Goal: Communication & Community: Participate in discussion

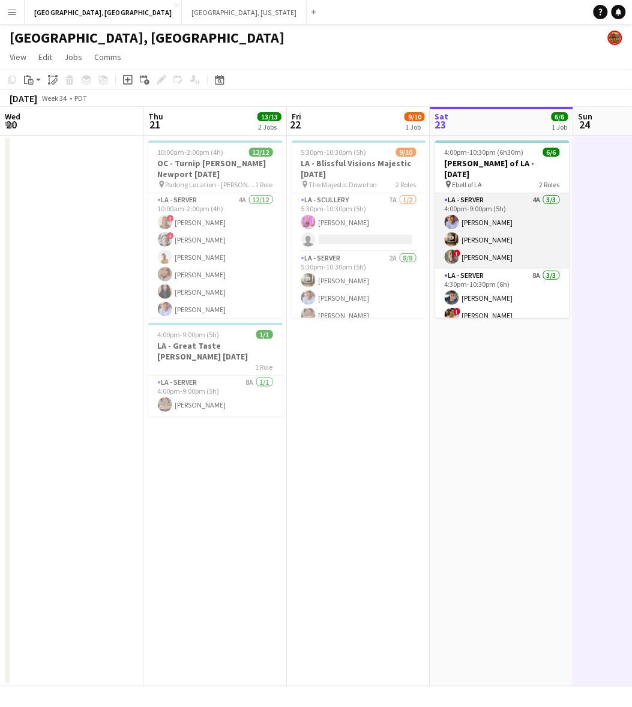
scroll to position [0, 286]
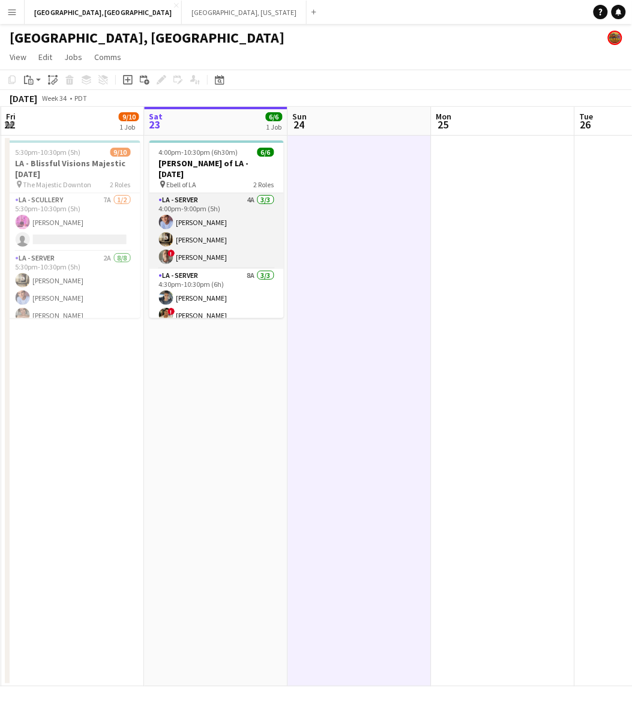
click at [181, 237] on app-card-role "LA - Server 4A [DATE] 4:00pm-9:00pm (5h) [PERSON_NAME] [PERSON_NAME] ! [PERSON_…" at bounding box center [217, 231] width 134 height 76
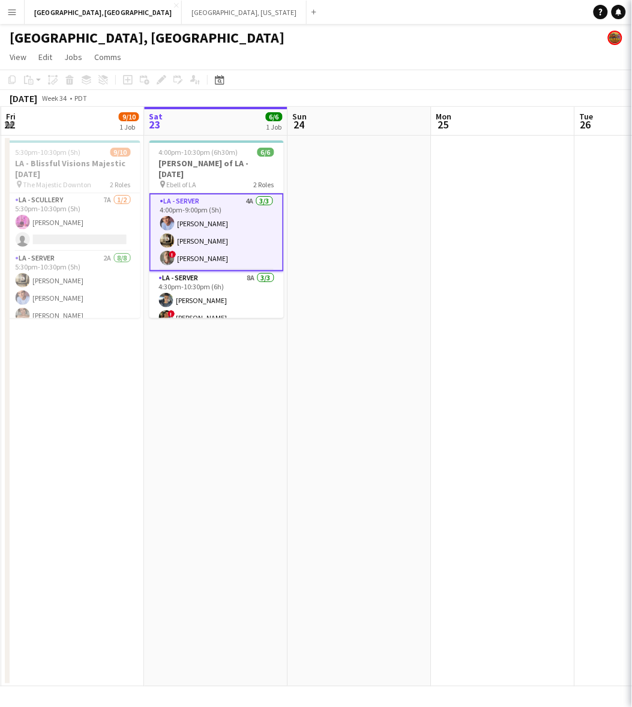
scroll to position [0, 286]
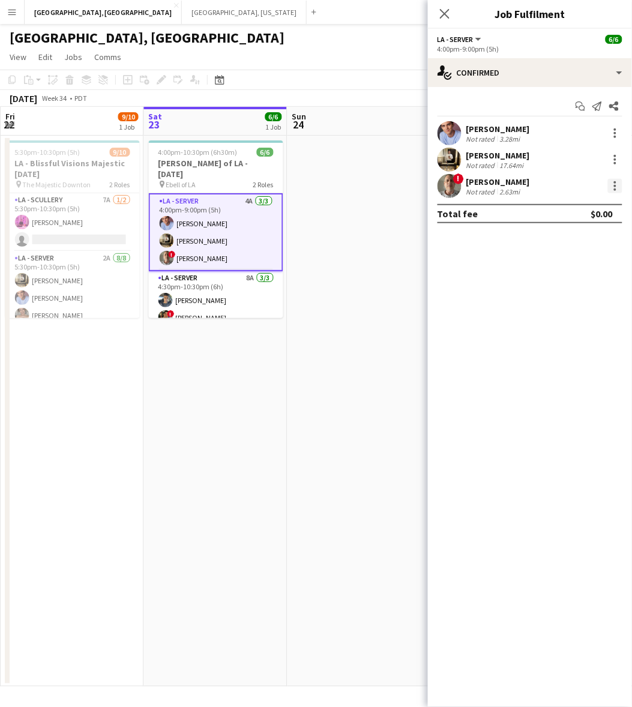
click at [621, 182] on div at bounding box center [615, 186] width 14 height 14
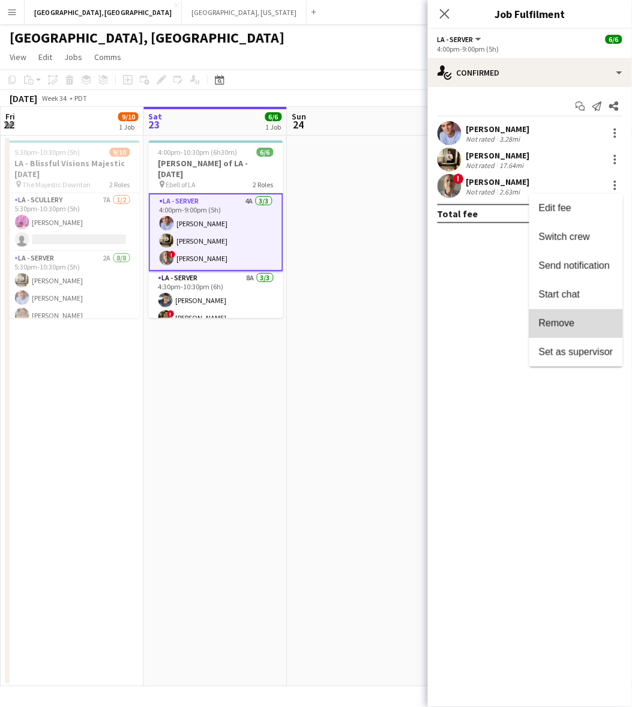
click at [581, 330] on button "Remove" at bounding box center [577, 323] width 94 height 29
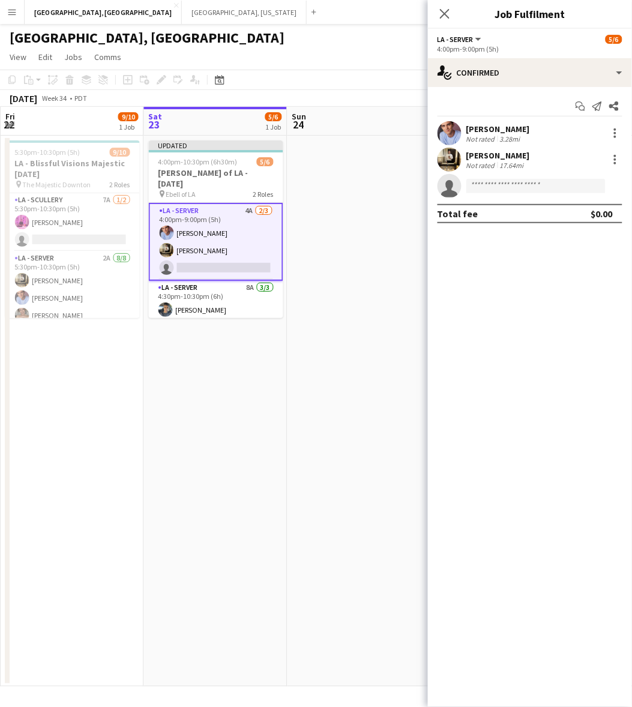
click at [337, 308] on app-date-cell at bounding box center [360, 411] width 144 height 551
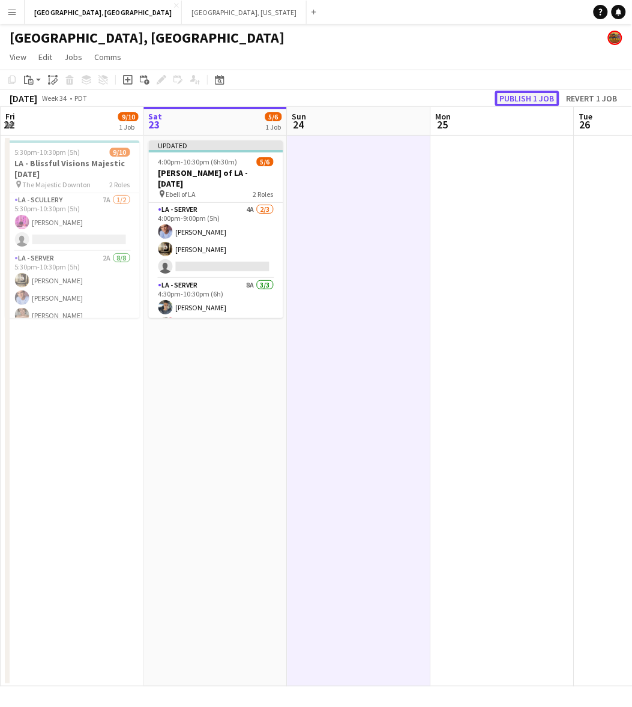
click at [512, 98] on button "Publish 1 job" at bounding box center [527, 99] width 64 height 16
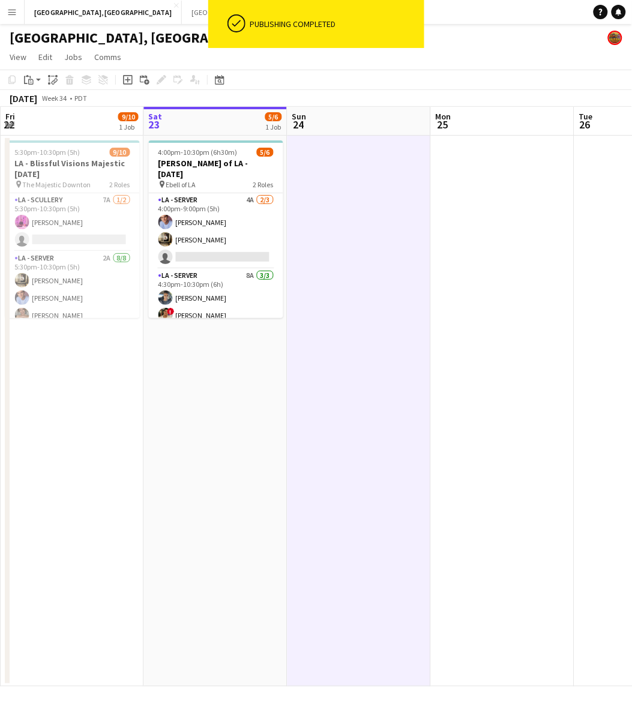
click at [251, 222] on app-card-role "LA - Server 4A [DATE] 4:00pm-9:00pm (5h) [PERSON_NAME] [PERSON_NAME] single-neu…" at bounding box center [216, 231] width 134 height 76
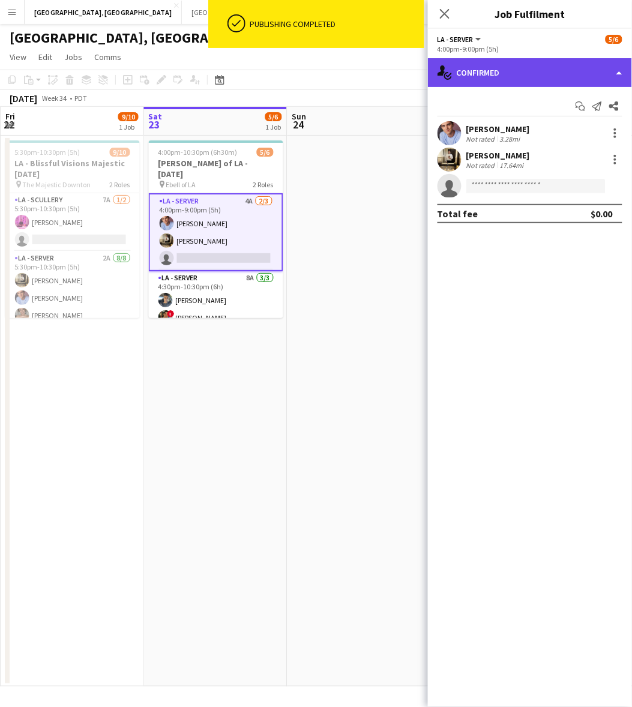
click at [554, 68] on div "single-neutral-actions-check-2 Confirmed" at bounding box center [530, 72] width 204 height 29
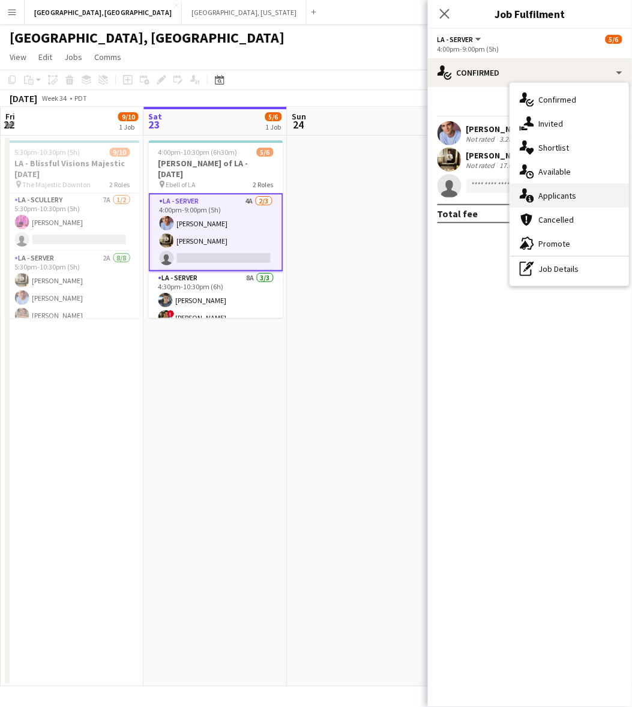
click at [575, 196] on div "single-neutral-actions-information Applicants" at bounding box center [569, 196] width 119 height 24
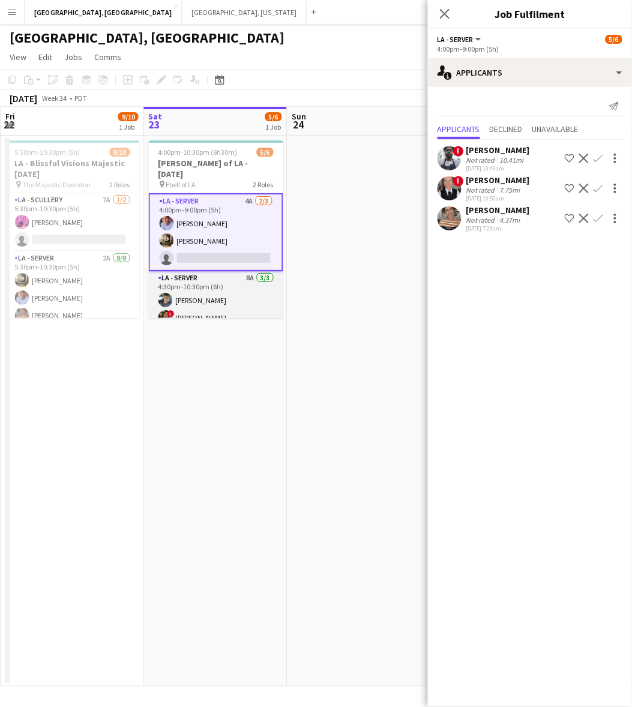
scroll to position [17, 0]
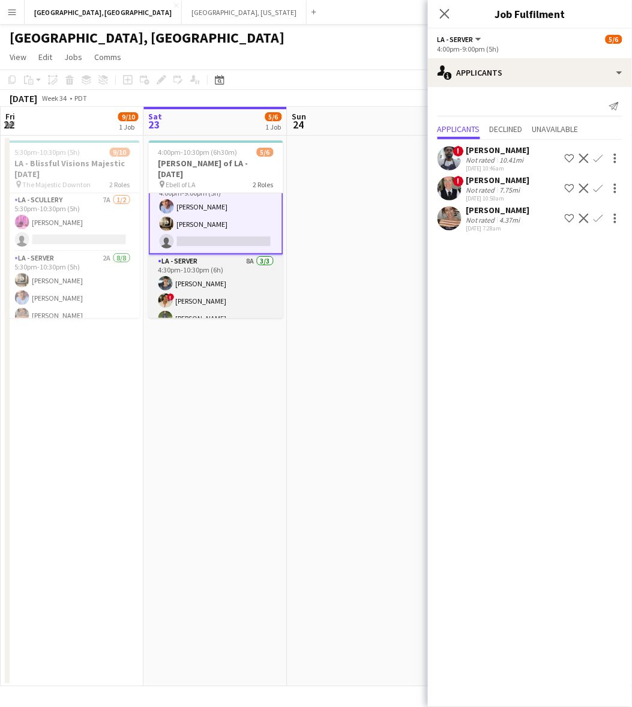
click at [193, 298] on app-card-role "LA - Server 8A [DATE] 4:30pm-10:30pm (6h) [PERSON_NAME] ! [PERSON_NAME] [PERSON…" at bounding box center [216, 293] width 134 height 76
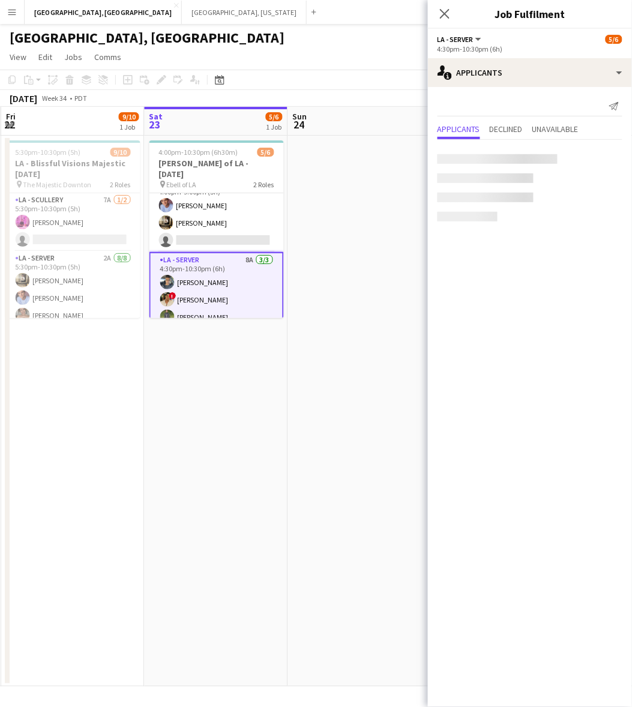
scroll to position [16, 0]
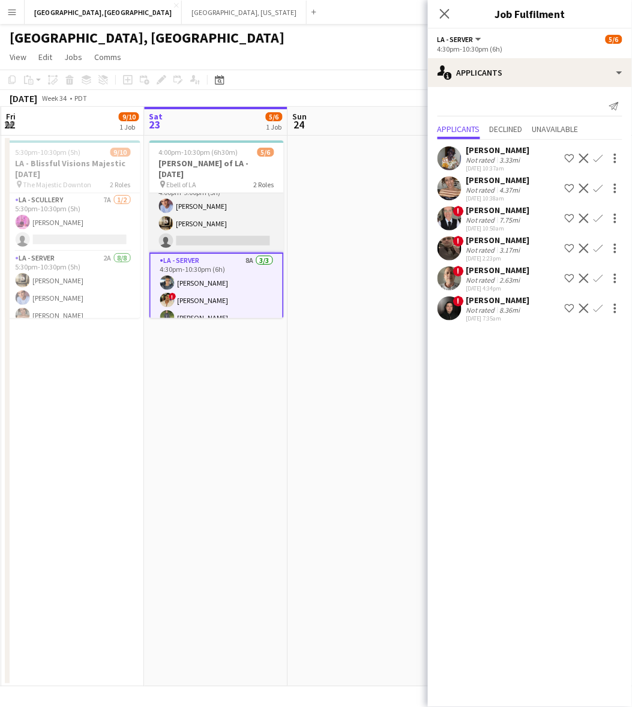
click at [196, 211] on app-card-role "LA - Server 4A [DATE] 4:00pm-9:00pm (5h) [PERSON_NAME] [PERSON_NAME] single-neu…" at bounding box center [217, 215] width 134 height 76
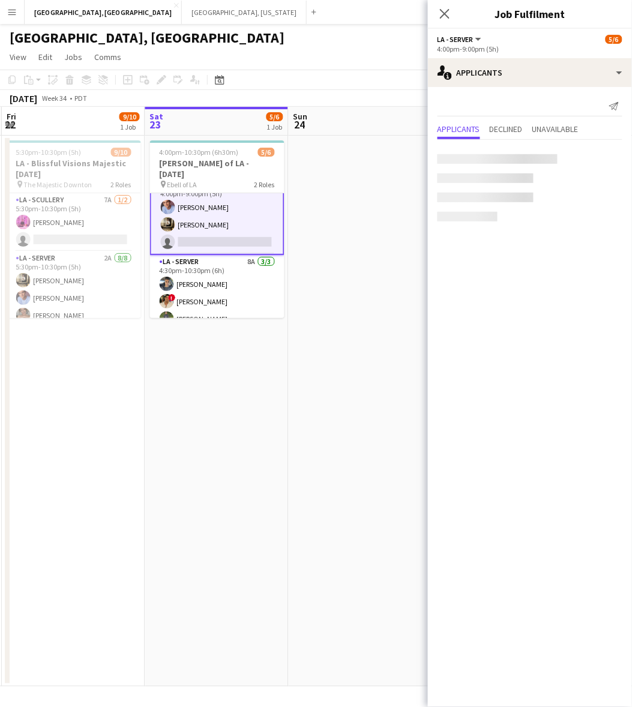
scroll to position [17, 0]
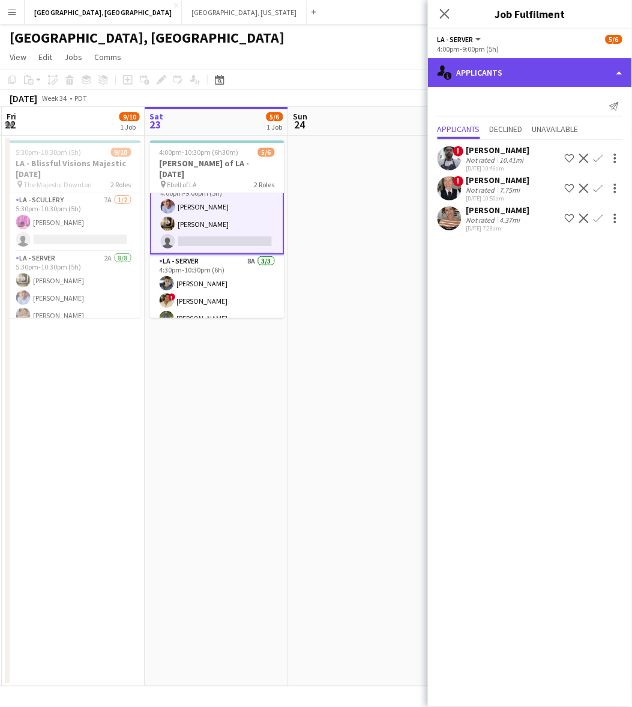
click at [506, 67] on div "single-neutral-actions-information Applicants" at bounding box center [530, 72] width 204 height 29
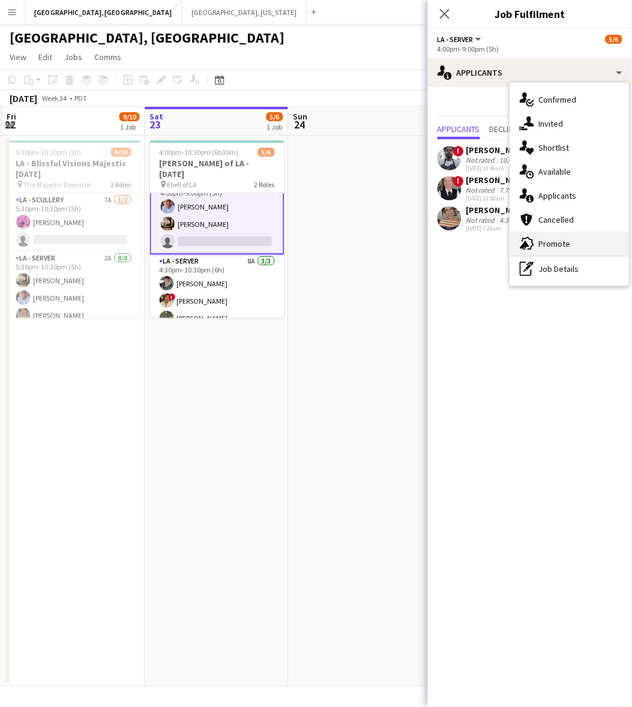
click at [540, 241] on div "advertising-megaphone Promote" at bounding box center [569, 244] width 119 height 24
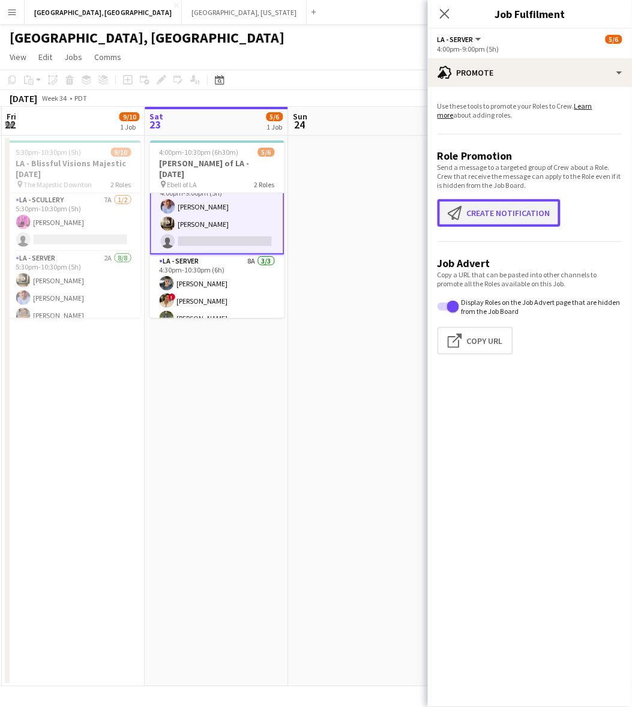
click at [458, 206] on app-icon "Create notification" at bounding box center [457, 213] width 19 height 14
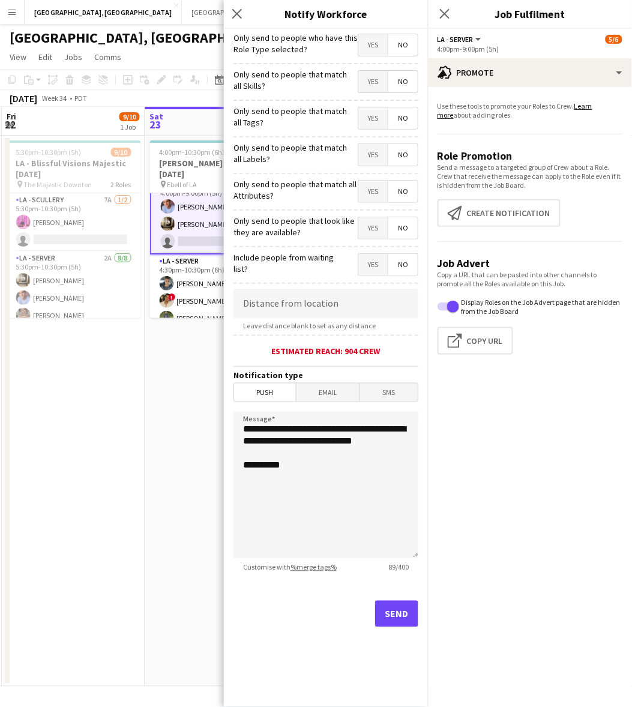
click at [381, 43] on span "Yes" at bounding box center [372, 45] width 29 height 22
click at [400, 626] on button "Send" at bounding box center [396, 614] width 43 height 26
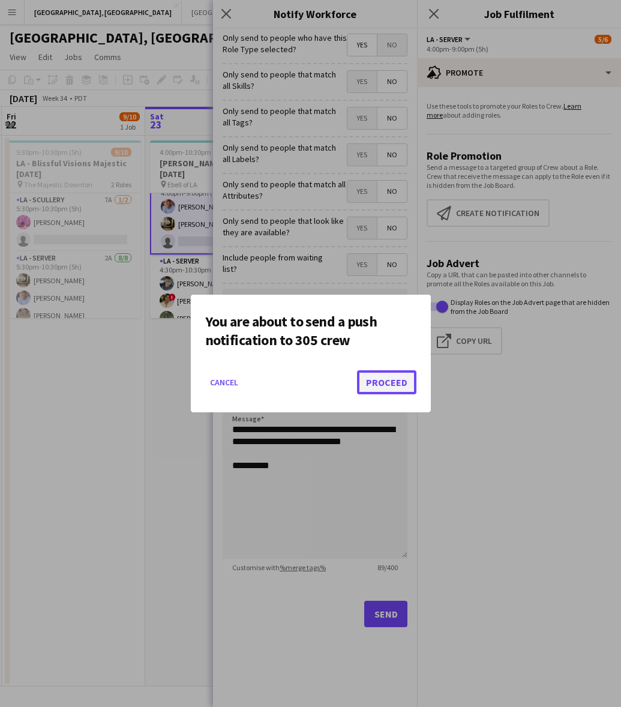
click at [389, 373] on button "Proceed" at bounding box center [386, 382] width 59 height 24
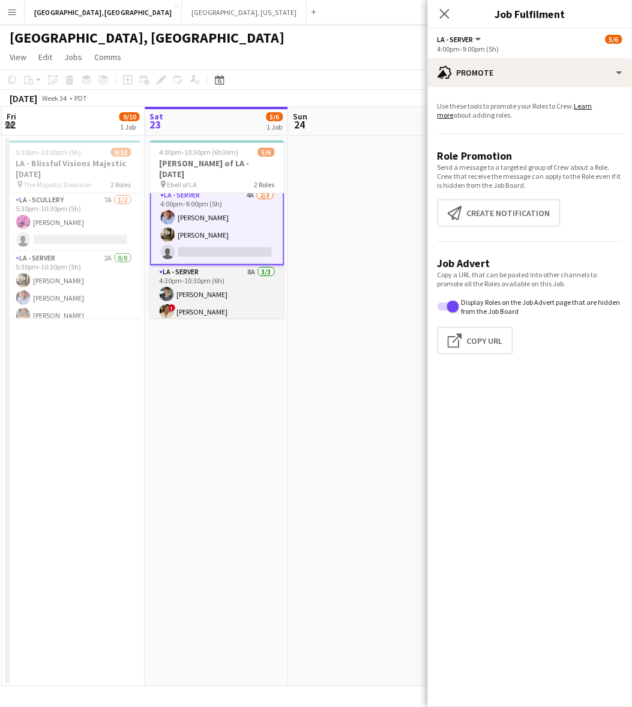
scroll to position [0, 0]
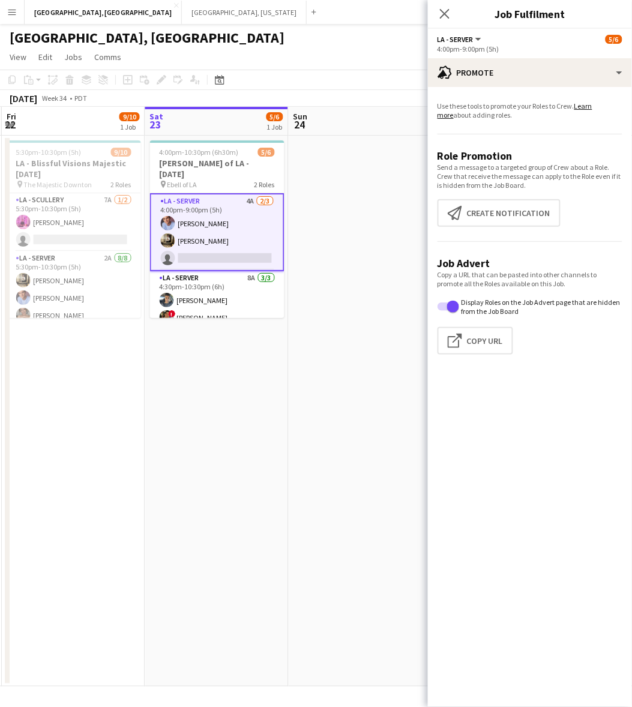
drag, startPoint x: 263, startPoint y: 209, endPoint x: 389, endPoint y: 142, distance: 142.9
click at [263, 206] on app-card-role "LA - Server 4A [DATE] 4:00pm-9:00pm (5h) [PERSON_NAME] [PERSON_NAME] single-neu…" at bounding box center [217, 232] width 134 height 78
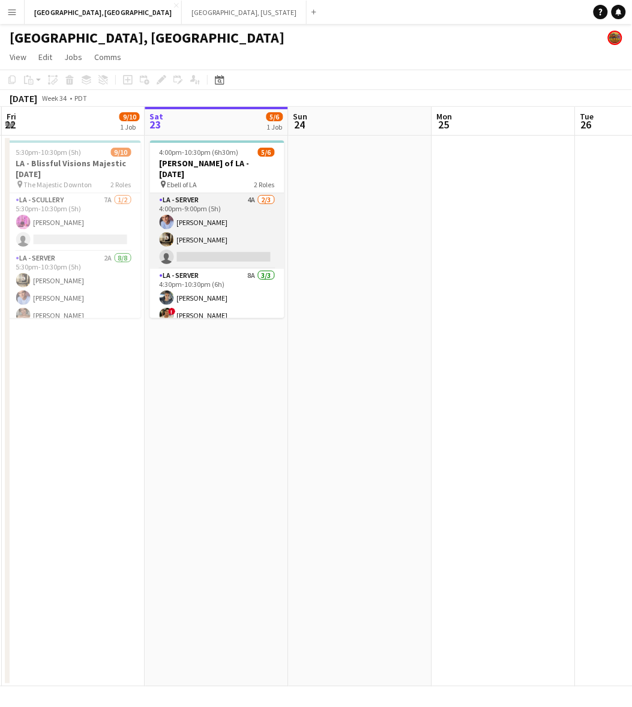
click at [237, 202] on app-card-role "LA - Server 4A [DATE] 4:00pm-9:00pm (5h) [PERSON_NAME] [PERSON_NAME] single-neu…" at bounding box center [217, 231] width 134 height 76
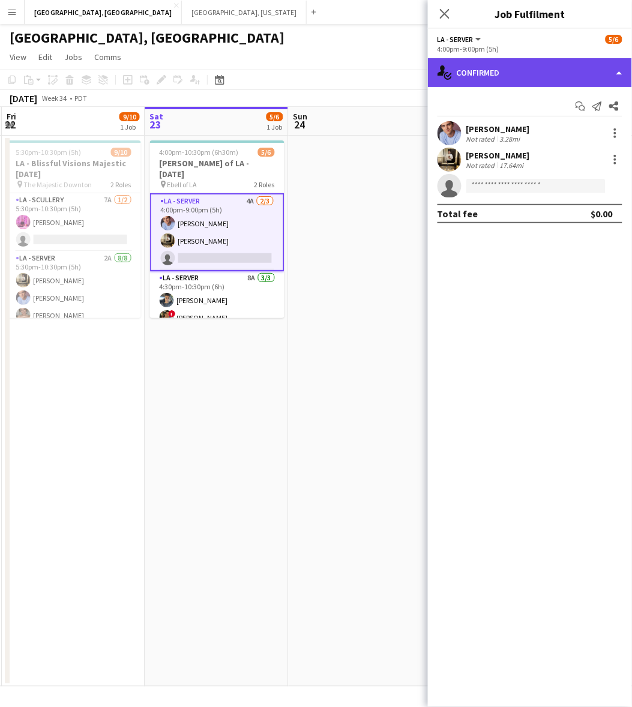
click at [490, 68] on div "single-neutral-actions-check-2 Confirmed" at bounding box center [530, 72] width 204 height 29
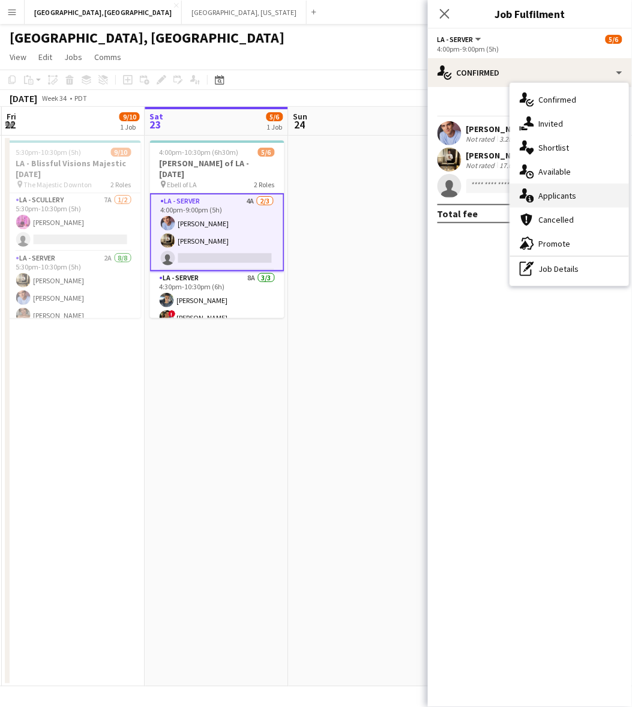
click at [561, 187] on div "single-neutral-actions-information Applicants" at bounding box center [569, 196] width 119 height 24
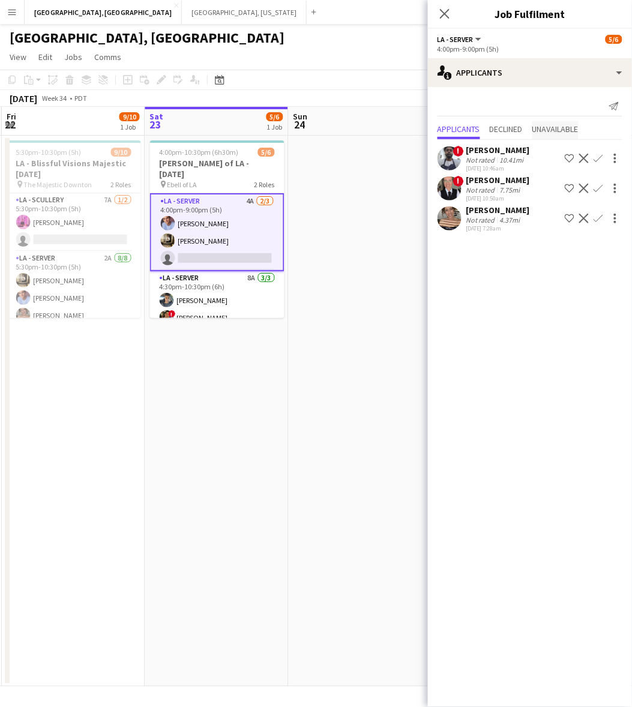
click at [553, 127] on span "Unavailable" at bounding box center [556, 129] width 46 height 8
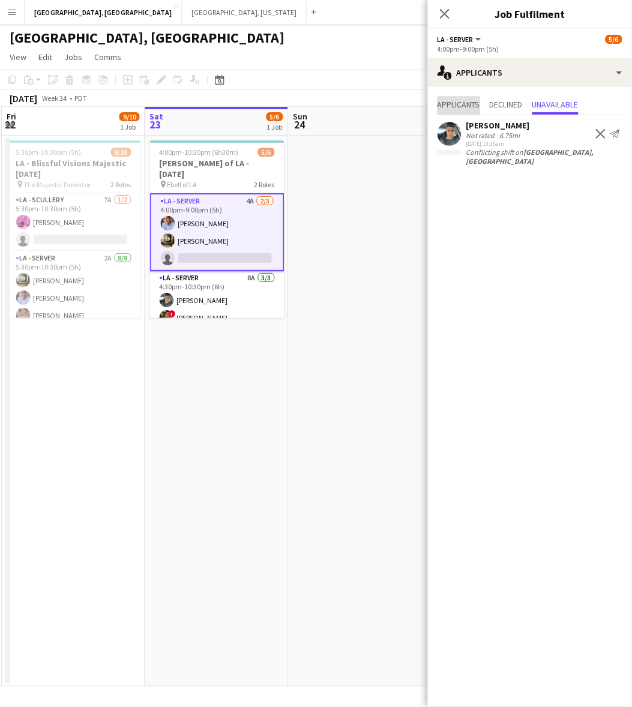
click at [449, 101] on span "Applicants" at bounding box center [459, 104] width 43 height 8
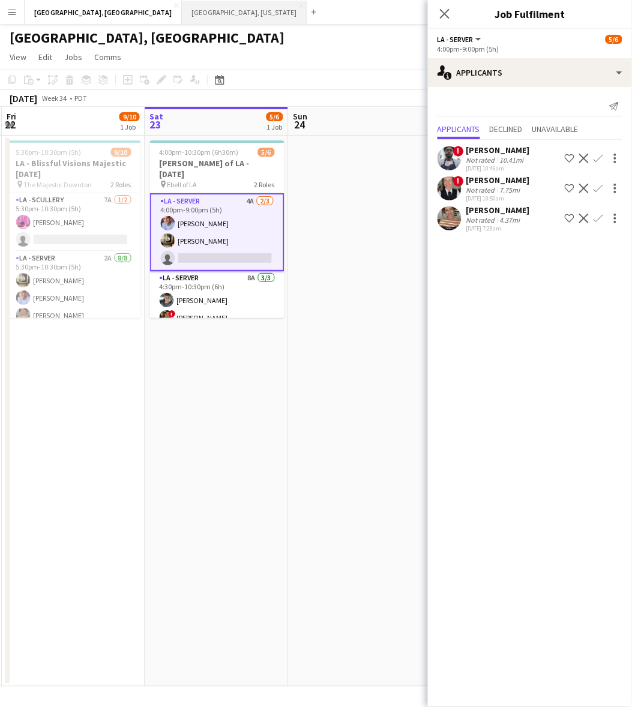
click at [182, 11] on button "[GEOGRAPHIC_DATA], [US_STATE] Close" at bounding box center [244, 12] width 125 height 23
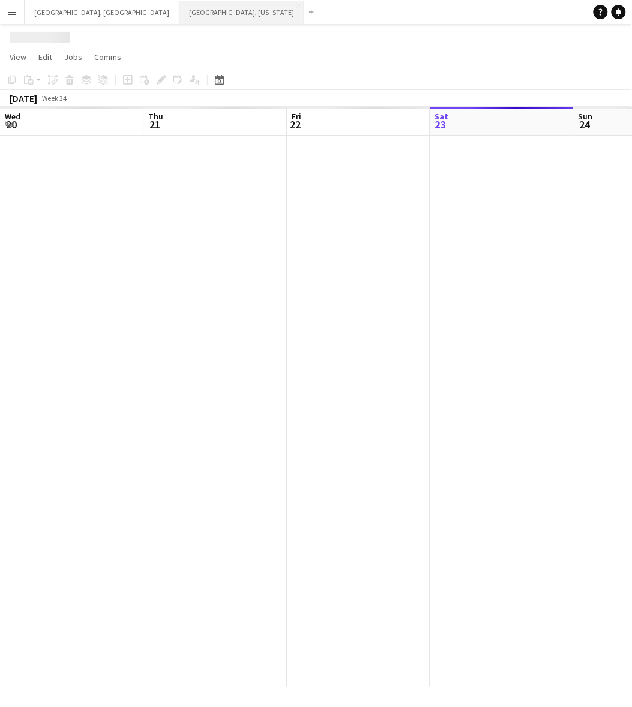
scroll to position [0, 286]
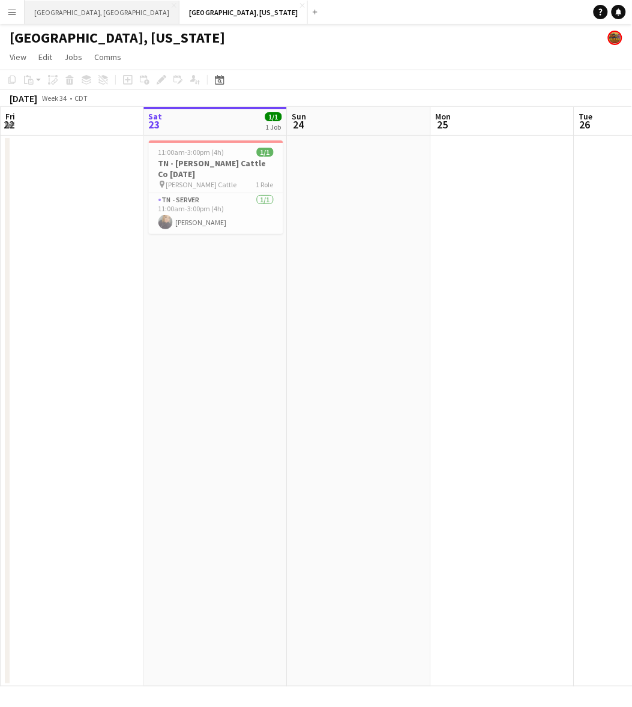
click at [55, 10] on button "[GEOGRAPHIC_DATA], [GEOGRAPHIC_DATA] Close" at bounding box center [102, 12] width 155 height 23
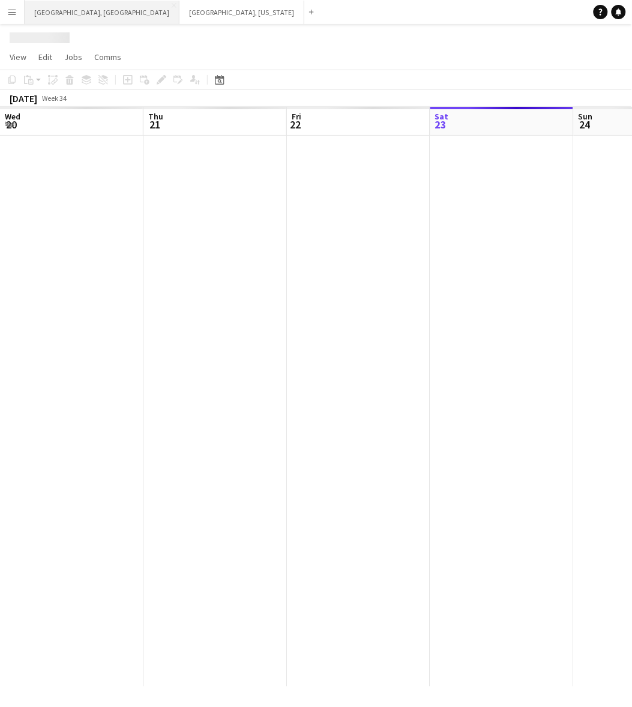
scroll to position [0, 286]
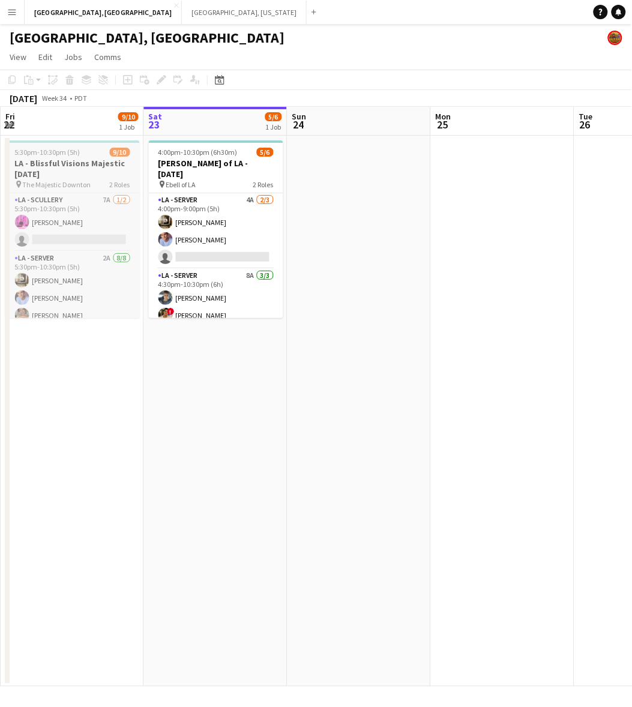
click at [119, 182] on span "2 Roles" at bounding box center [120, 184] width 20 height 9
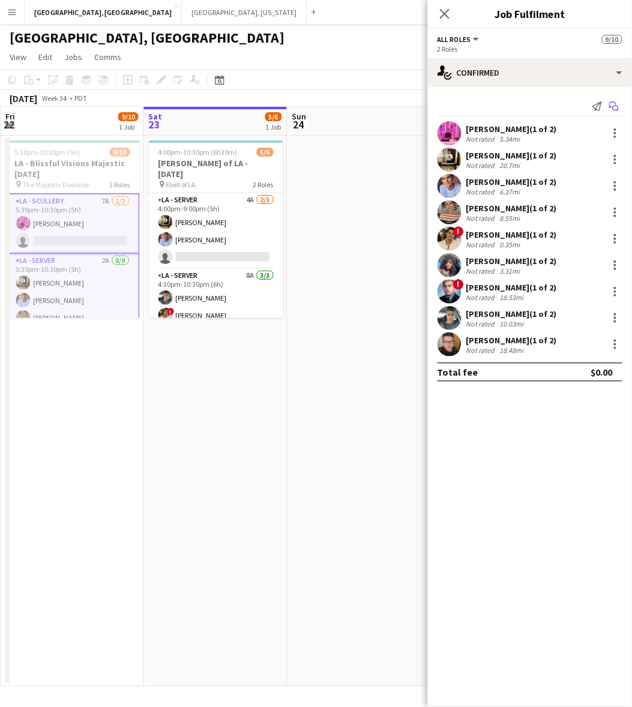
click at [617, 99] on app-icon "Start chat" at bounding box center [614, 106] width 17 height 17
click at [617, 103] on icon at bounding box center [612, 104] width 7 height 7
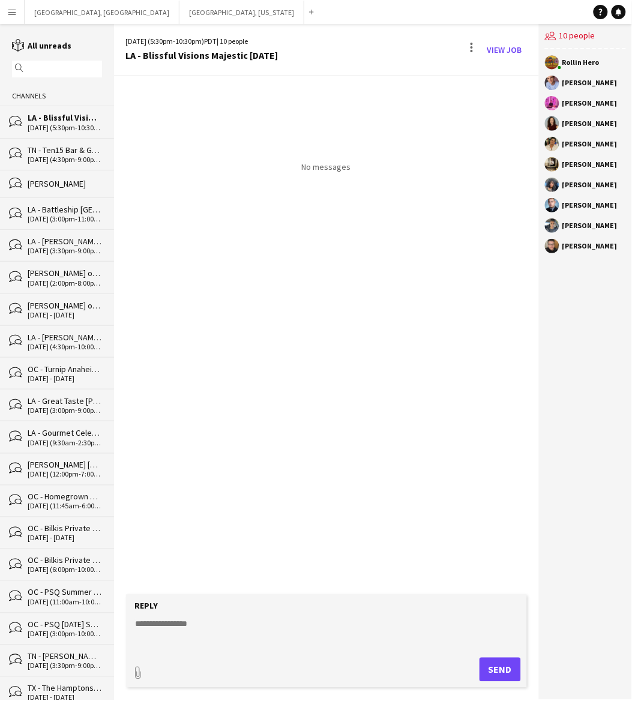
click at [181, 626] on textarea at bounding box center [328, 633] width 389 height 31
click at [190, 617] on form "Reply paperclip Send" at bounding box center [326, 641] width 401 height 93
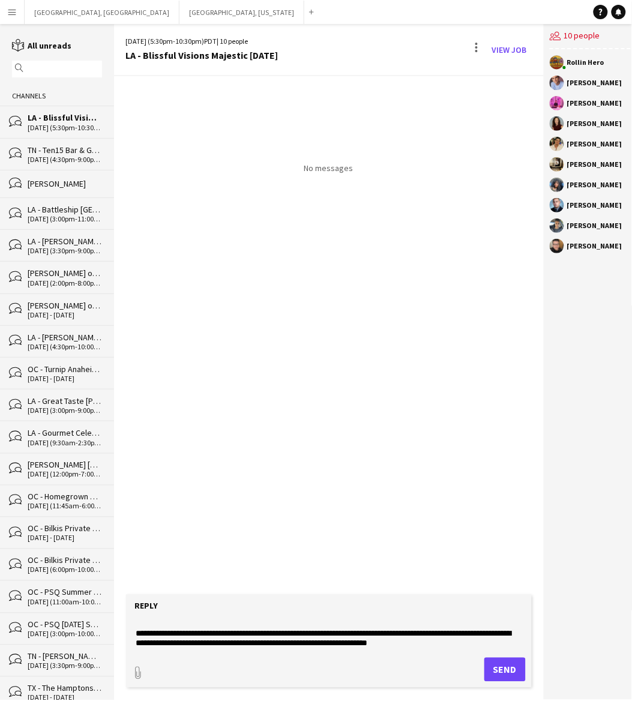
scroll to position [38, 0]
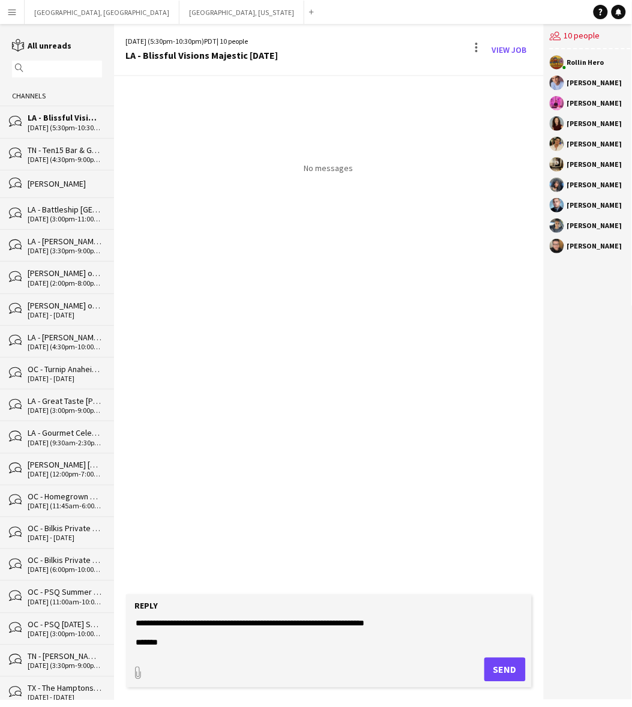
type textarea "**********"
click at [506, 671] on button "Send" at bounding box center [505, 670] width 41 height 24
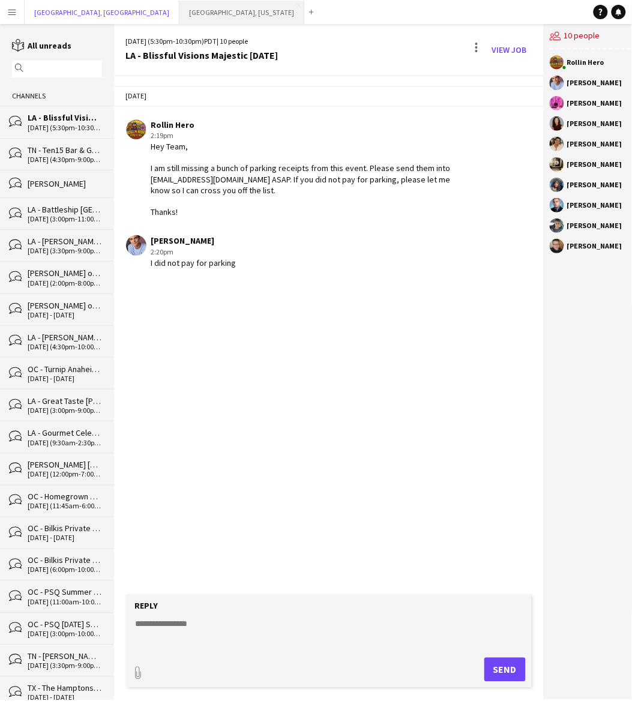
drag, startPoint x: 71, startPoint y: 10, endPoint x: 96, endPoint y: 22, distance: 27.9
click at [71, 10] on button "[GEOGRAPHIC_DATA], [GEOGRAPHIC_DATA] Close" at bounding box center [102, 12] width 155 height 23
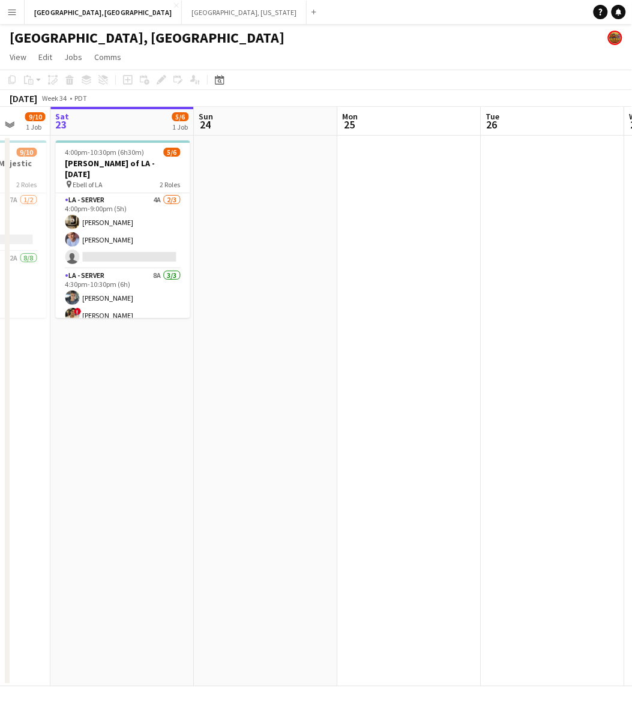
scroll to position [0, 373]
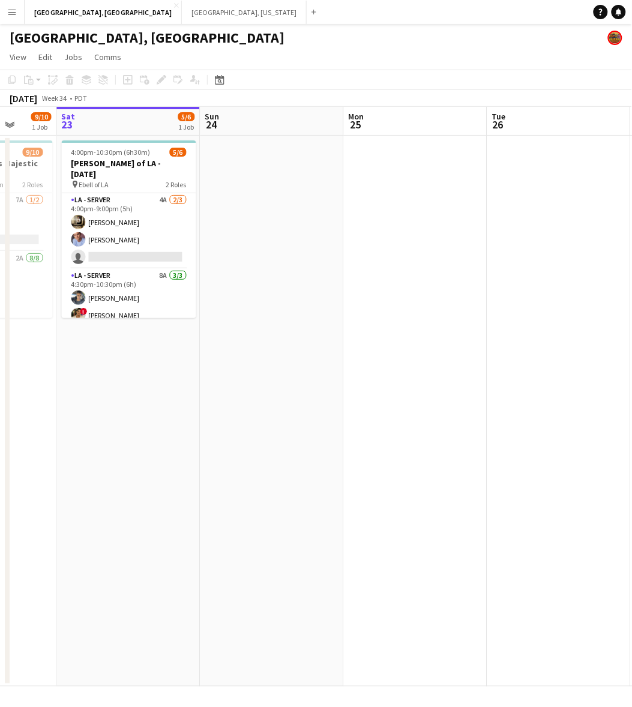
drag, startPoint x: 355, startPoint y: 229, endPoint x: 268, endPoint y: 249, distance: 89.4
click at [268, 249] on app-calendar-viewport "Wed 20 Thu 21 13/13 2 Jobs Fri 22 9/10 1 Job Sat 23 5/6 1 Job Sun 24 Mon 25 Tue…" at bounding box center [316, 397] width 632 height 580
click at [157, 221] on app-card-role "LA - Server 4A [DATE] 4:00pm-9:00pm (5h) [PERSON_NAME] [PERSON_NAME] single-neu…" at bounding box center [129, 231] width 134 height 76
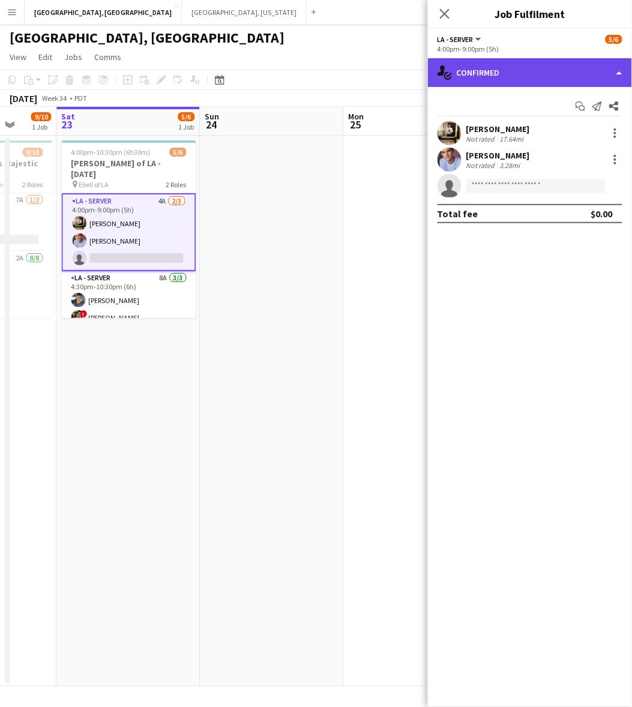
click at [568, 68] on div "single-neutral-actions-check-2 Confirmed" at bounding box center [530, 72] width 204 height 29
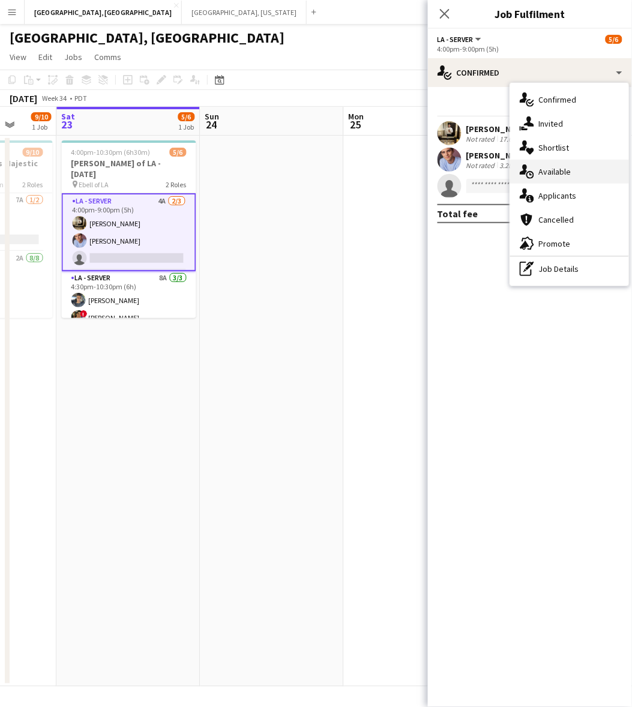
click at [570, 181] on div "single-neutral-actions-upload Available" at bounding box center [569, 172] width 119 height 24
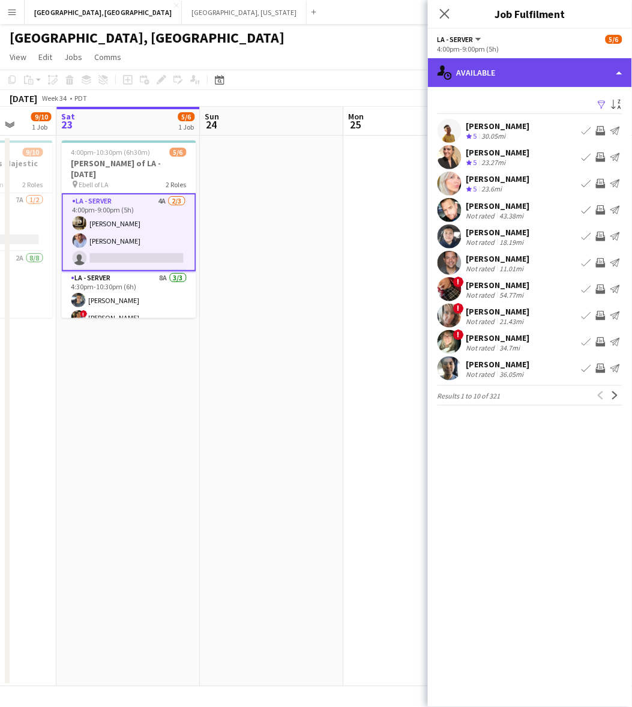
click at [548, 75] on div "single-neutral-actions-upload Available" at bounding box center [530, 72] width 204 height 29
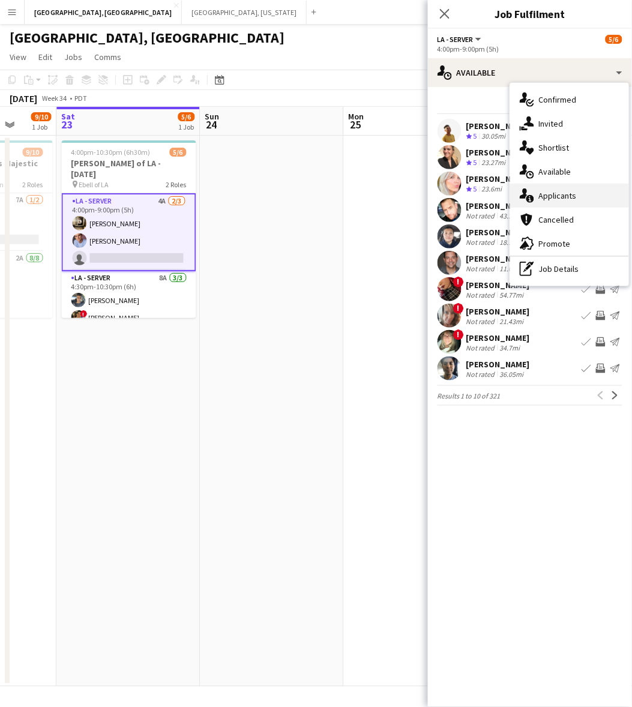
click at [555, 196] on div "single-neutral-actions-information Applicants" at bounding box center [569, 196] width 119 height 24
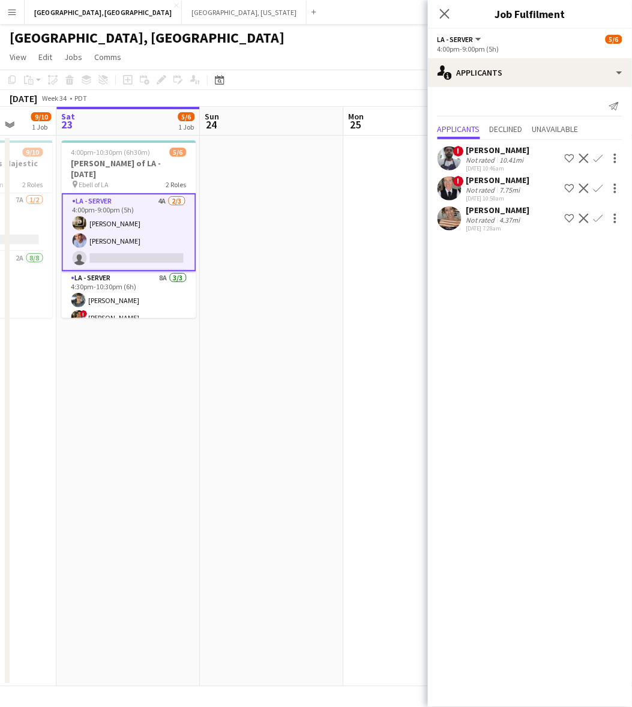
click at [594, 219] on app-icon "Confirm" at bounding box center [599, 219] width 10 height 10
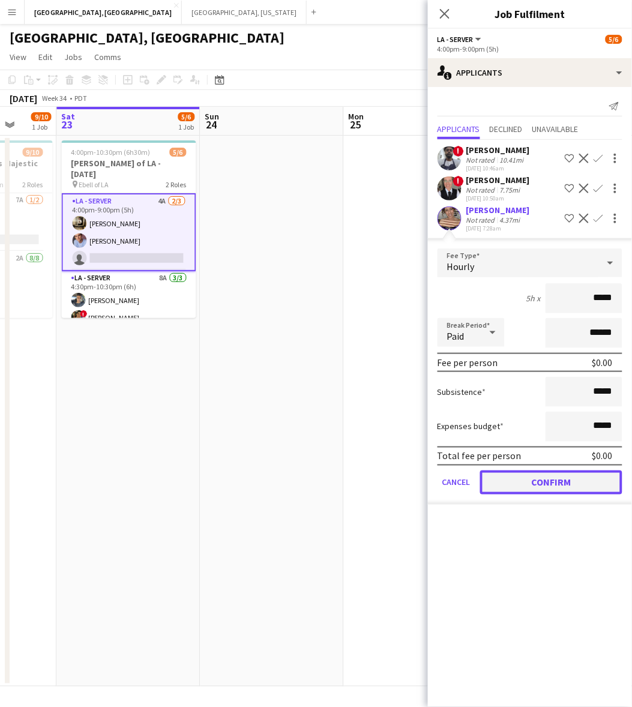
drag, startPoint x: 545, startPoint y: 482, endPoint x: 502, endPoint y: 446, distance: 56.3
click at [546, 480] on button "Confirm" at bounding box center [551, 483] width 142 height 24
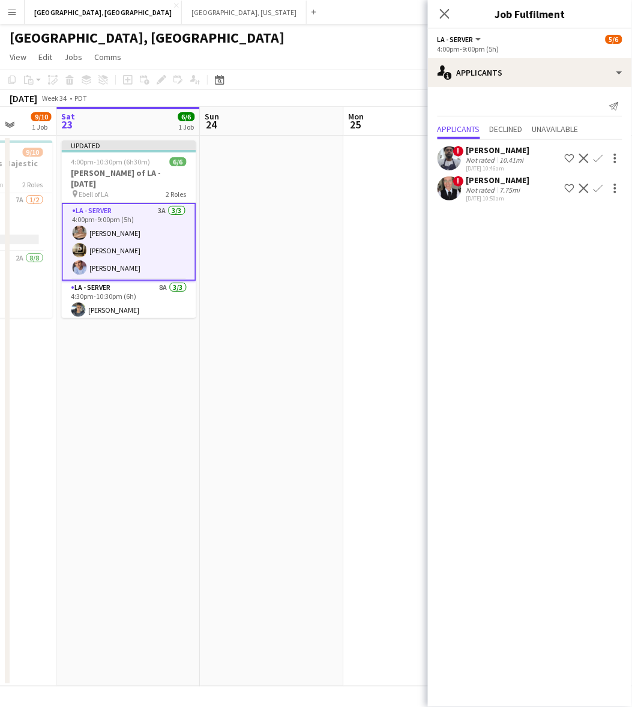
drag, startPoint x: 293, startPoint y: 374, endPoint x: 309, endPoint y: 350, distance: 29.0
click at [295, 370] on app-date-cell at bounding box center [273, 411] width 144 height 551
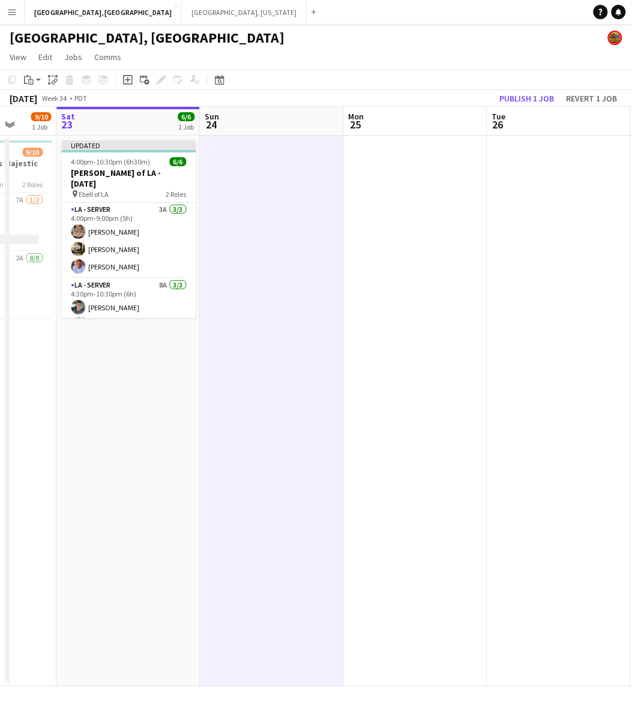
scroll to position [0, 372]
click at [527, 86] on app-toolbar "Copy Paste Paste Ctrl+V Paste with crew Ctrl+Shift+V Paste linked Job [GEOGRAPH…" at bounding box center [316, 80] width 632 height 20
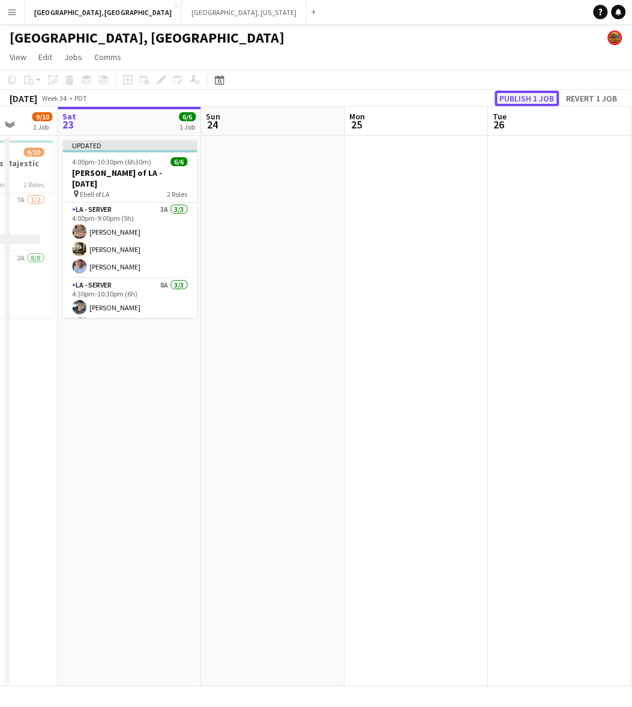
click at [522, 96] on button "Publish 1 job" at bounding box center [527, 99] width 64 height 16
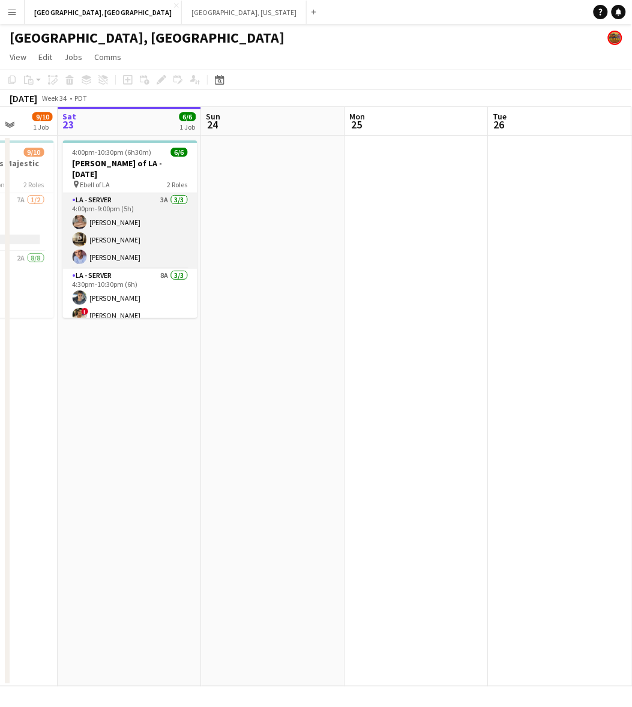
drag, startPoint x: 107, startPoint y: 215, endPoint x: 150, endPoint y: 212, distance: 43.3
click at [107, 215] on app-card-role "LA - Server 3A [DATE] 4:00pm-9:00pm (5h) [PERSON_NAME] [PERSON_NAME] [PERSON_NA…" at bounding box center [130, 231] width 134 height 76
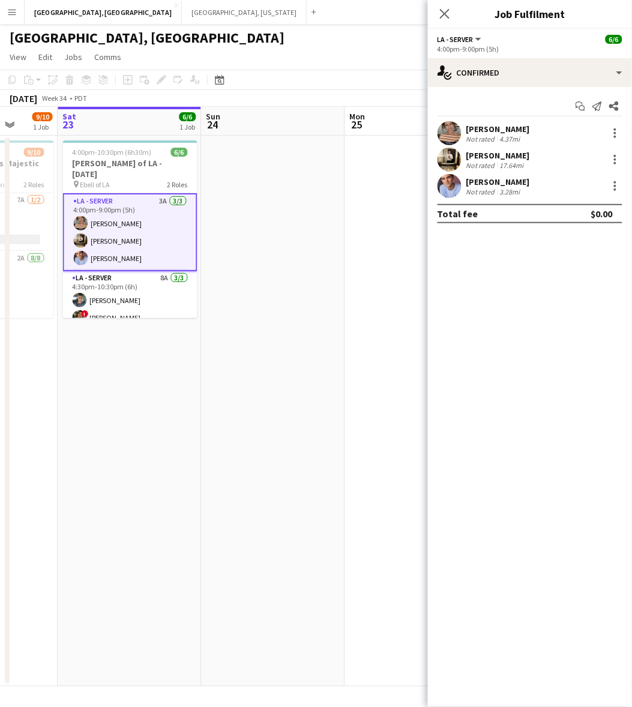
click at [528, 136] on div "[PERSON_NAME] Not rated 4.37mi" at bounding box center [530, 133] width 204 height 24
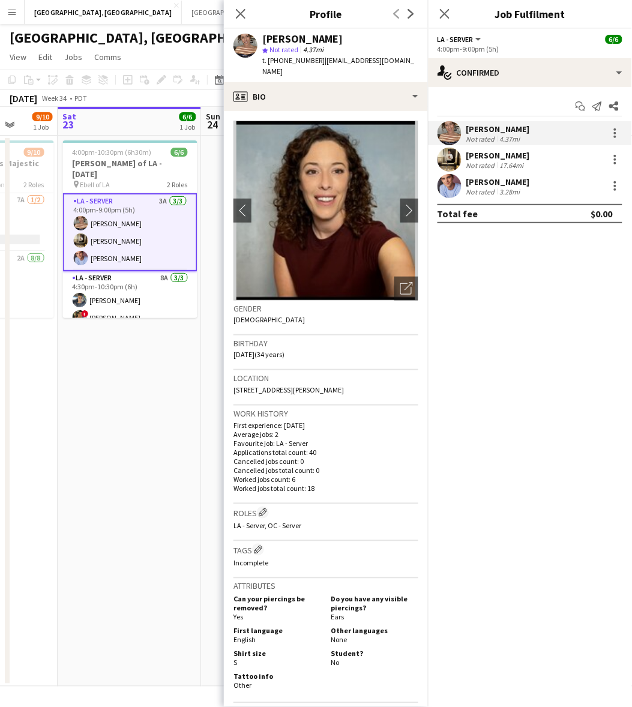
click at [280, 56] on span "t. [PHONE_NUMBER]" at bounding box center [293, 60] width 62 height 9
copy span "13104299439"
click at [467, 188] on div "Not rated" at bounding box center [482, 191] width 31 height 9
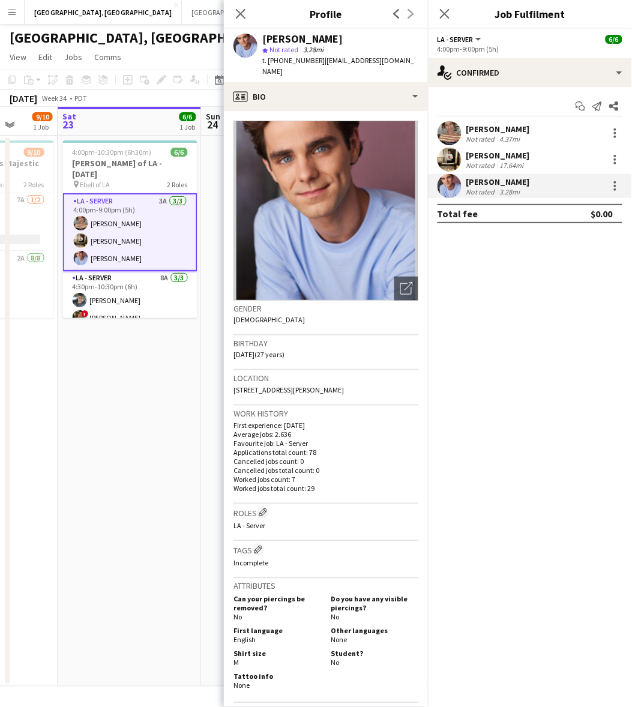
click at [287, 60] on span "t. [PHONE_NUMBER]" at bounding box center [293, 60] width 62 height 9
copy span "17707447805"
click at [126, 458] on app-date-cell "4:00pm-10:30pm (6h30m) 6/6 [PERSON_NAME] of LA - [DATE] pin Ebell of LA 2 Roles…" at bounding box center [130, 411] width 144 height 551
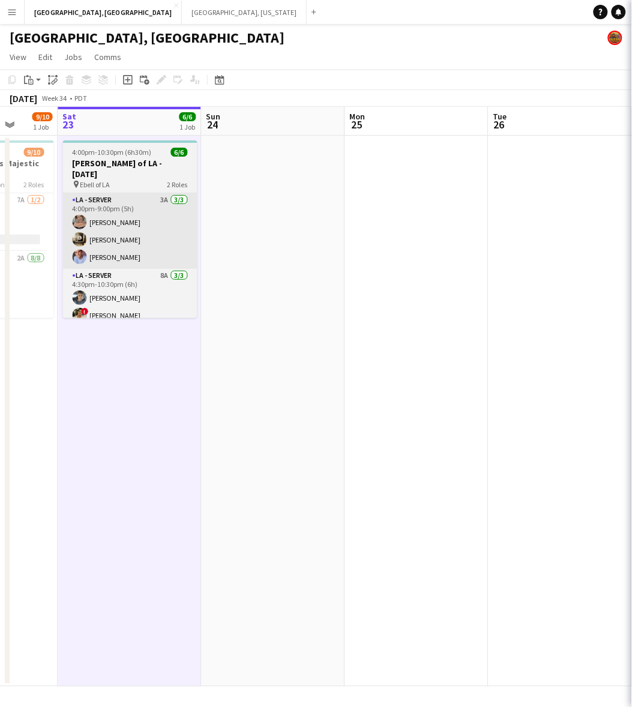
scroll to position [0, 370]
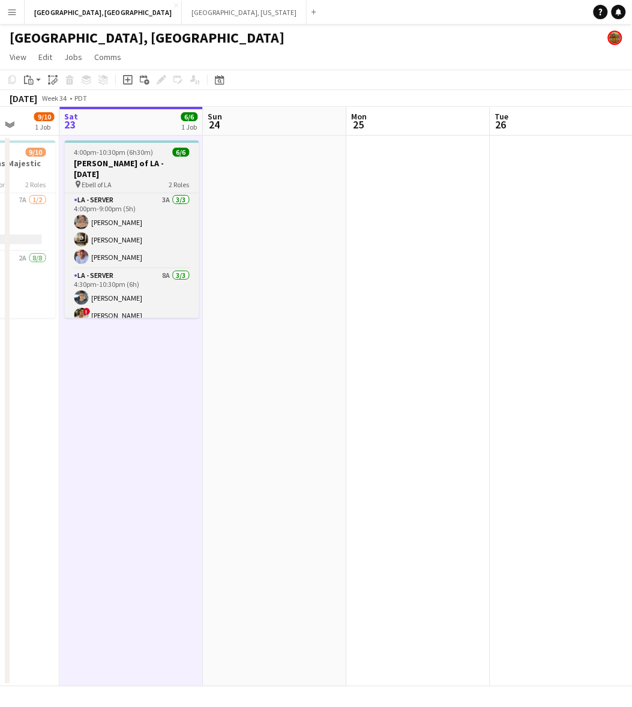
click at [122, 160] on h3 "[PERSON_NAME] of LA - [DATE]" at bounding box center [132, 169] width 134 height 22
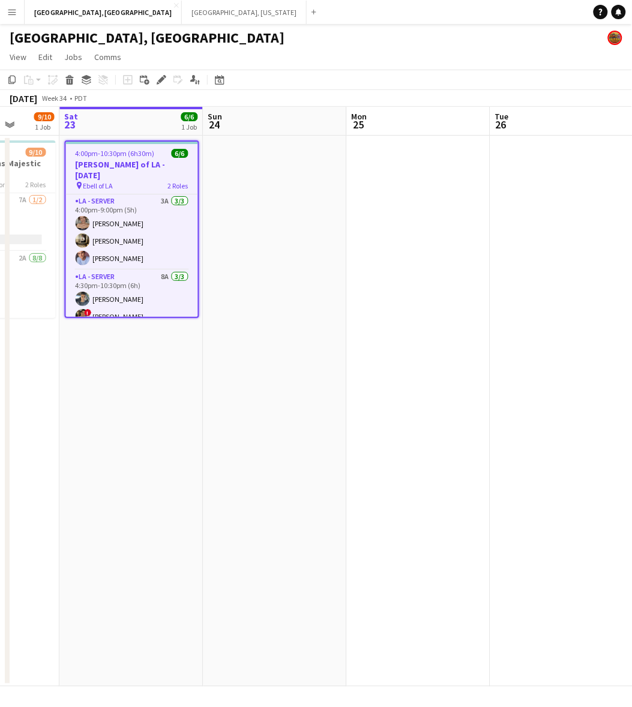
click at [154, 77] on div "Edit" at bounding box center [161, 80] width 14 height 14
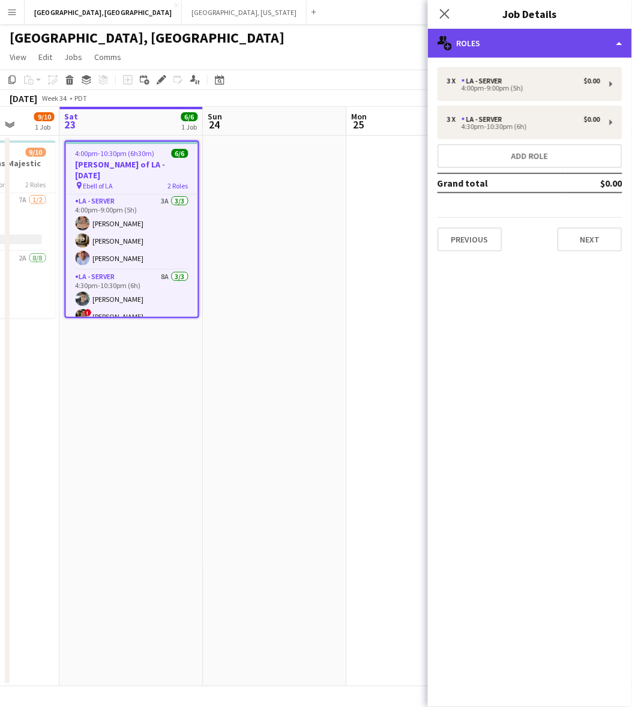
click at [497, 46] on div "multiple-users-add Roles" at bounding box center [530, 43] width 204 height 29
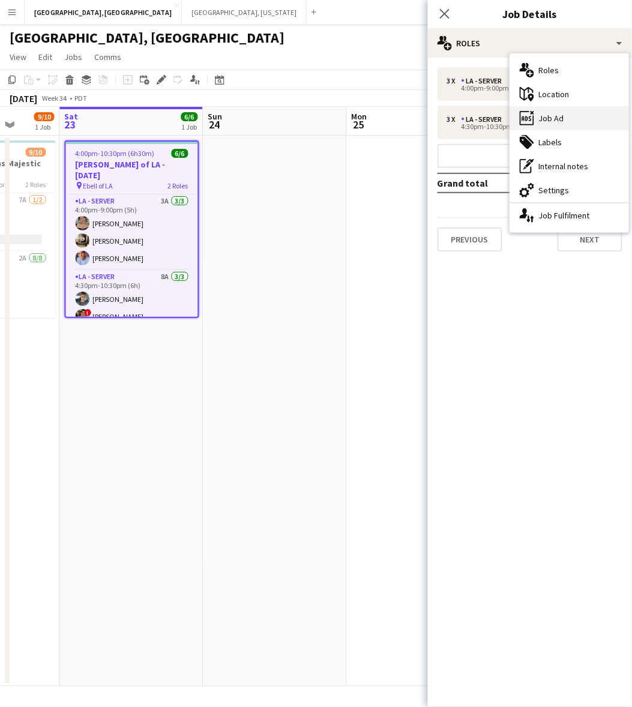
click at [567, 112] on div "ads-window Job Ad" at bounding box center [569, 118] width 119 height 24
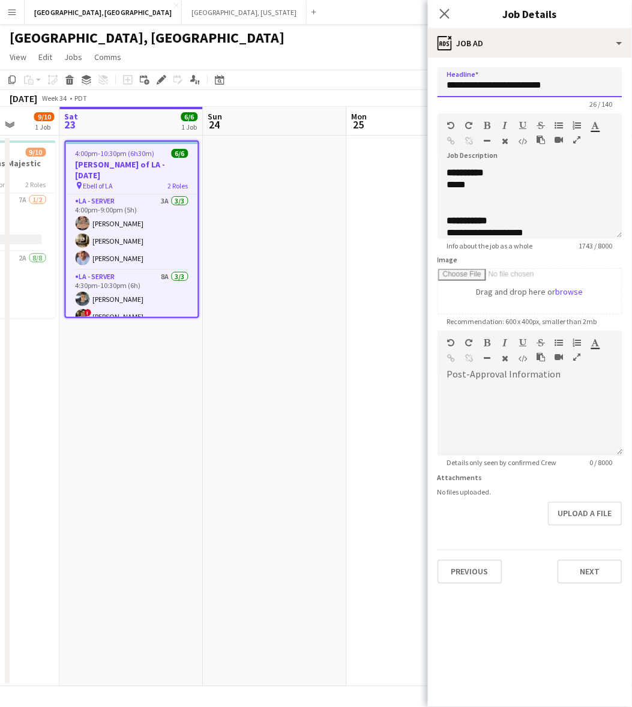
click at [533, 85] on input "**********" at bounding box center [530, 82] width 185 height 30
click at [531, 84] on input "**********" at bounding box center [530, 82] width 185 height 30
click at [512, 198] on div at bounding box center [530, 197] width 166 height 12
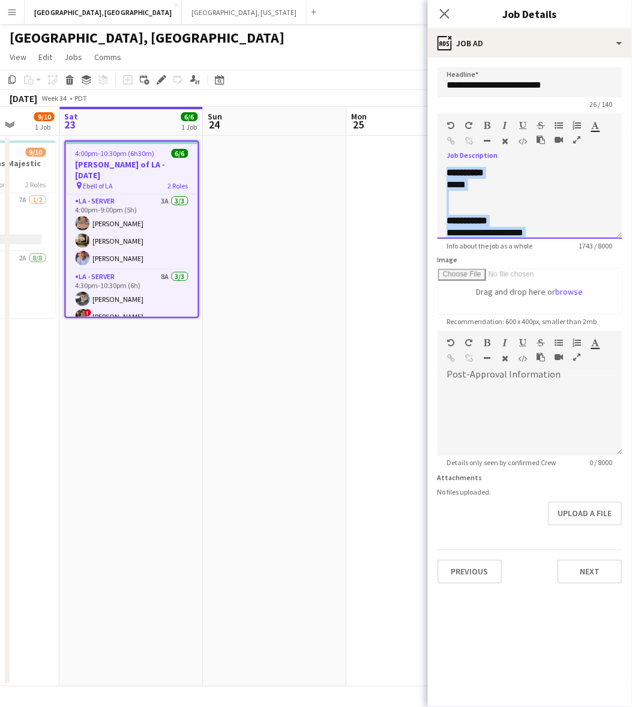
copy div "**********"
drag, startPoint x: 117, startPoint y: 230, endPoint x: 434, endPoint y: 166, distance: 323.5
click at [117, 230] on app-card-role "LA - Server 3A [DATE] 4:00pm-9:00pm (5h) [PERSON_NAME] [PERSON_NAME] [PERSON_NA…" at bounding box center [132, 233] width 132 height 76
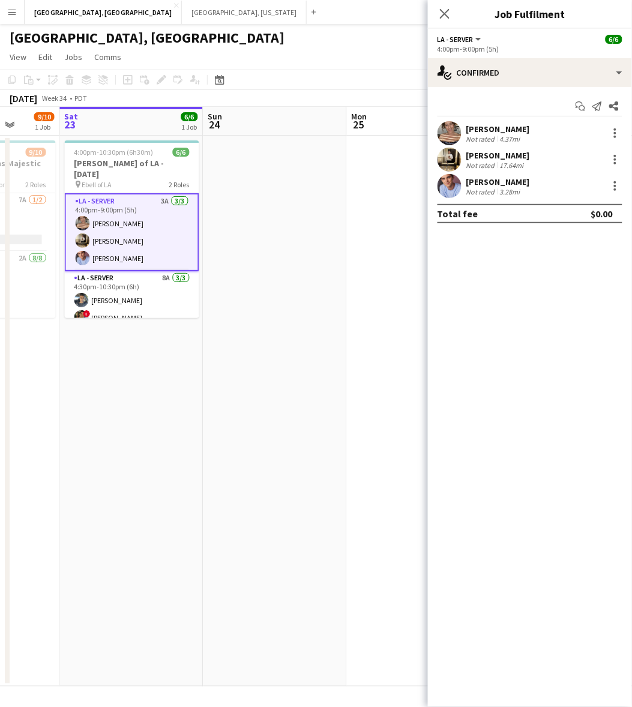
click at [485, 133] on div "[PERSON_NAME]" at bounding box center [499, 129] width 64 height 11
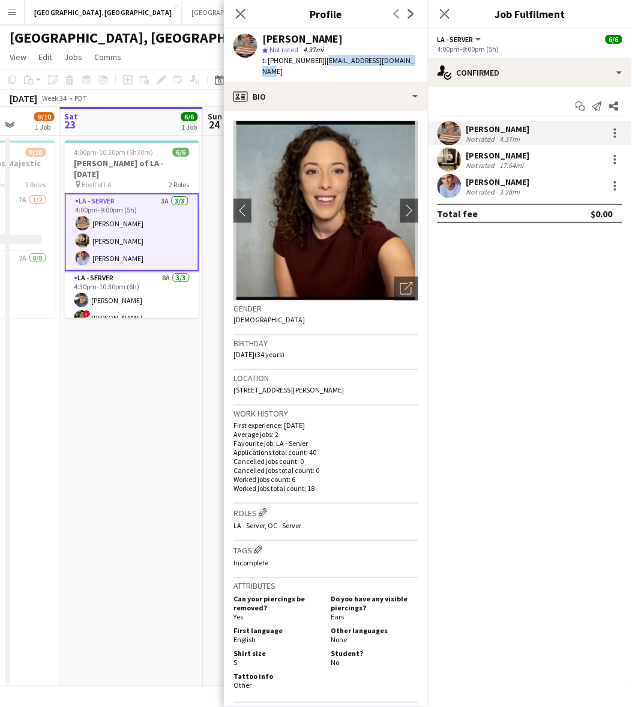
drag, startPoint x: 406, startPoint y: 63, endPoint x: 317, endPoint y: 67, distance: 89.6
click at [317, 67] on div "[PERSON_NAME] star Not rated 4.37mi t. [PHONE_NUMBER] | [EMAIL_ADDRESS][DOMAIN_…" at bounding box center [326, 55] width 204 height 53
copy span "[EMAIL_ADDRESS][DOMAIN_NAME]"
drag, startPoint x: 509, startPoint y: 185, endPoint x: 500, endPoint y: 166, distance: 21.2
click at [509, 183] on div "[PERSON_NAME]" at bounding box center [499, 182] width 64 height 11
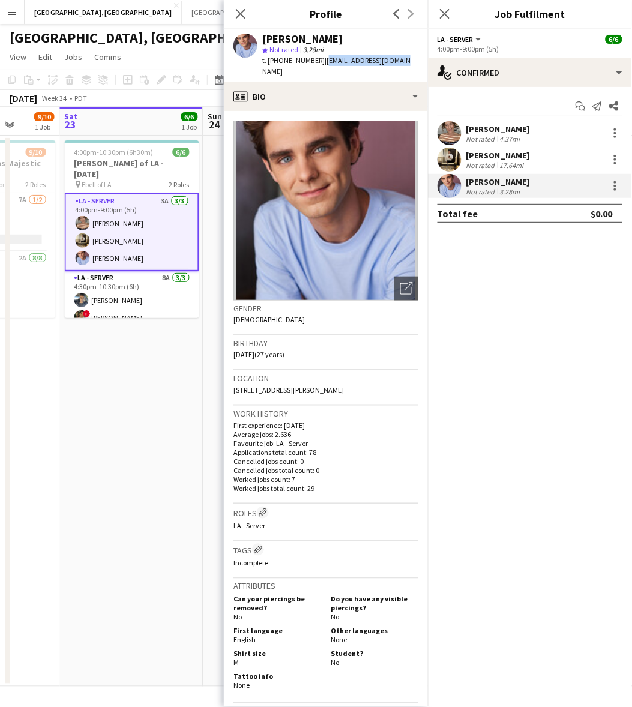
drag, startPoint x: 400, startPoint y: 61, endPoint x: 316, endPoint y: 57, distance: 84.2
click at [316, 57] on app-profile-header "[PERSON_NAME] star Not rated 3.28mi t. [PHONE_NUMBER] | [EMAIL_ADDRESS][DOMAIN_…" at bounding box center [326, 55] width 204 height 53
copy span "[EMAIL_ADDRESS][DOMAIN_NAME]"
drag, startPoint x: 142, startPoint y: 28, endPoint x: 158, endPoint y: 30, distance: 15.7
click at [142, 28] on div "[GEOGRAPHIC_DATA], [GEOGRAPHIC_DATA]" at bounding box center [316, 35] width 632 height 23
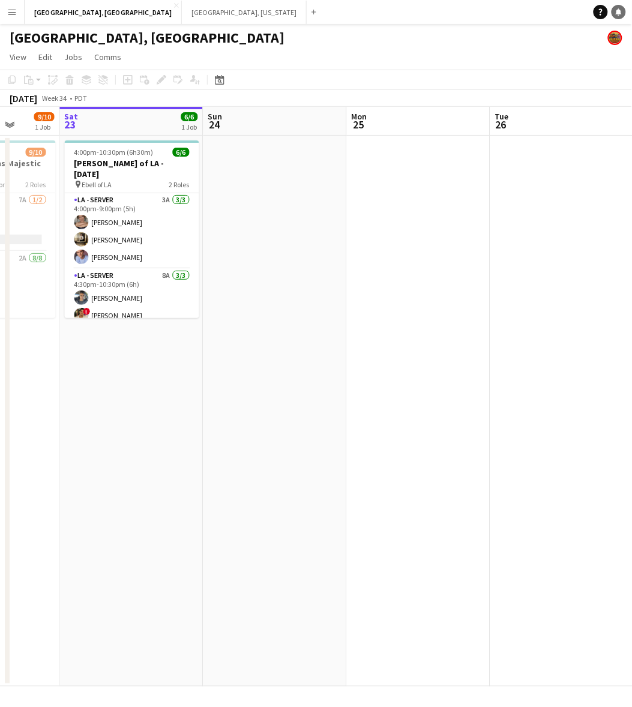
click at [620, 8] on icon "Notifications" at bounding box center [618, 11] width 7 height 7
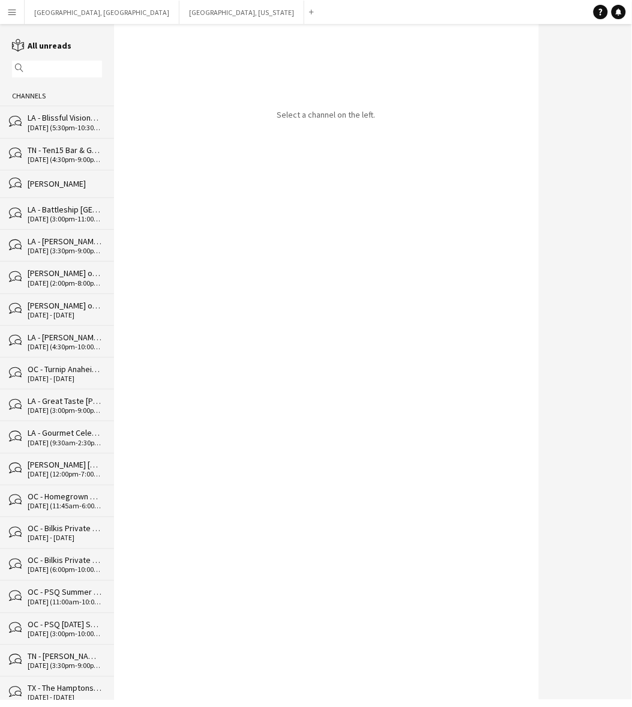
click at [64, 121] on div "LA - Blissful Visions Majestic [DATE]" at bounding box center [65, 117] width 74 height 11
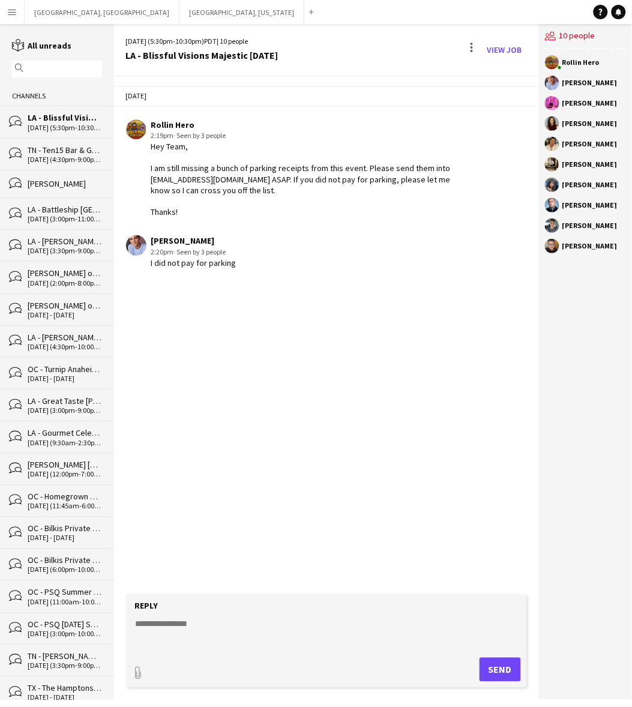
drag, startPoint x: 294, startPoint y: 51, endPoint x: 114, endPoint y: 61, distance: 180.4
click at [114, 61] on div "[DATE] (5:30pm-10:30pm) PDT | 10 people LA - Blissful Visions Majestic [DATE] V…" at bounding box center [326, 50] width 425 height 52
copy div "LA - Blissful Visions Majestic [DATE]"
click at [290, 635] on textarea at bounding box center [328, 633] width 389 height 31
type textarea "**********"
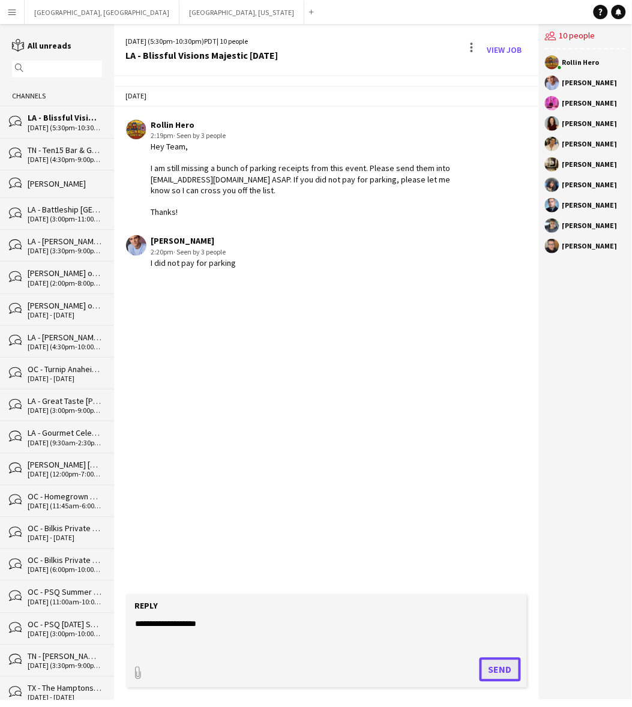
click at [481, 671] on button "Send" at bounding box center [500, 670] width 41 height 24
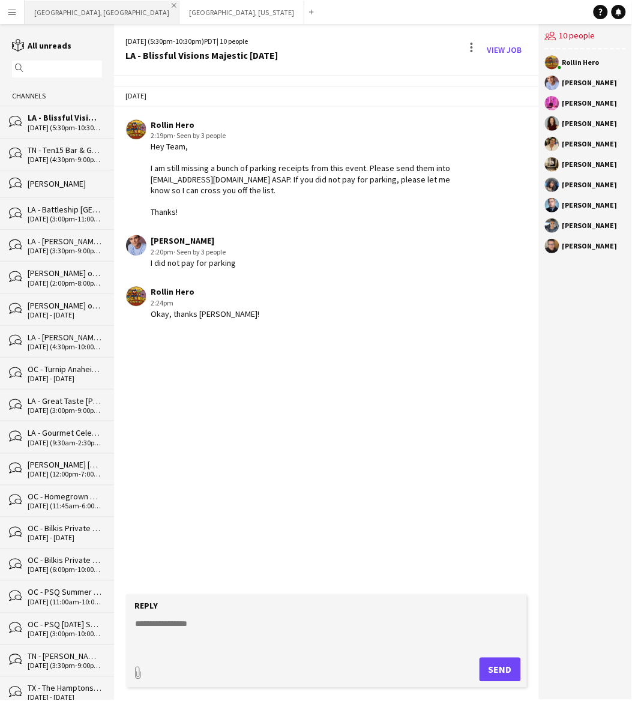
drag, startPoint x: 68, startPoint y: 16, endPoint x: 82, endPoint y: 2, distance: 20.4
click at [68, 16] on button "[GEOGRAPHIC_DATA], [GEOGRAPHIC_DATA] Close" at bounding box center [102, 12] width 155 height 23
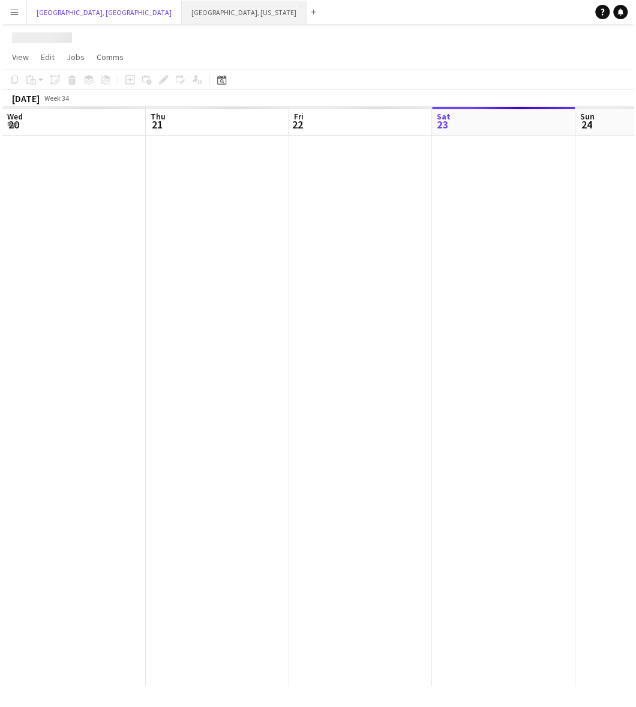
scroll to position [0, 286]
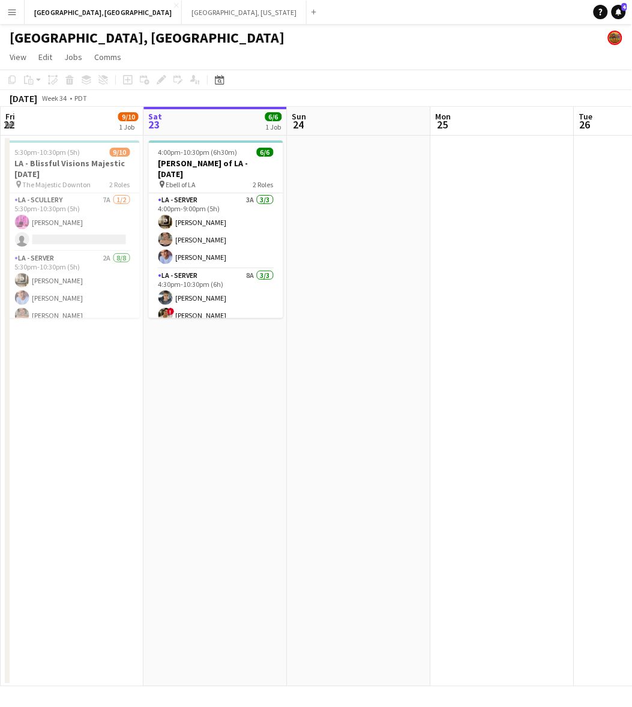
click at [616, 12] on icon "Notifications" at bounding box center [618, 11] width 7 height 7
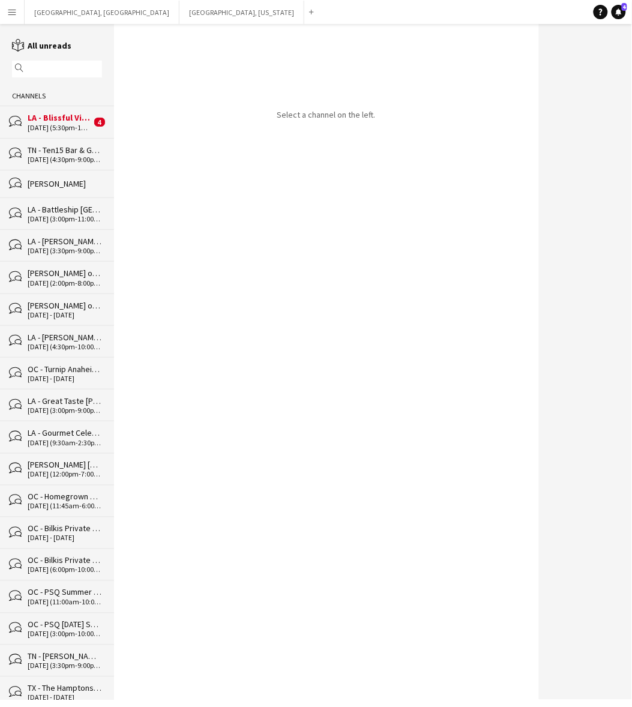
click at [76, 124] on div "[DATE] (5:30pm-10:30pm)" at bounding box center [60, 128] width 64 height 8
